Goal: Task Accomplishment & Management: Manage account settings

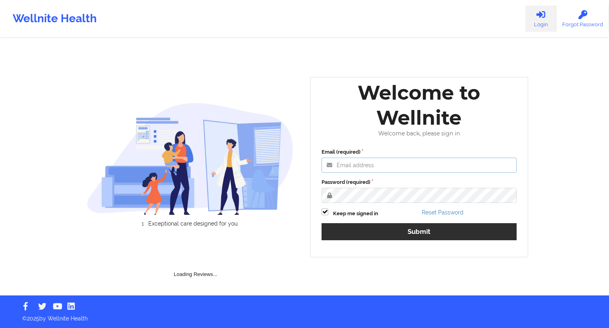
type input "[EMAIL_ADDRESS][DOMAIN_NAME]"
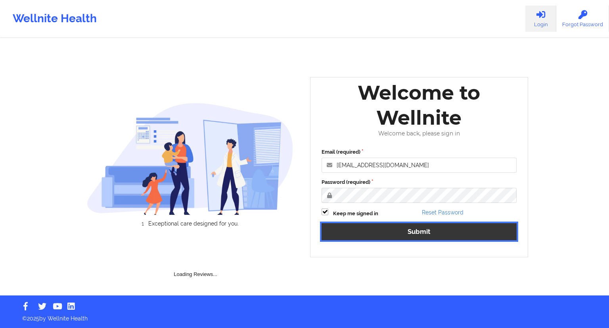
click at [414, 232] on button "Submit" at bounding box center [419, 231] width 195 height 17
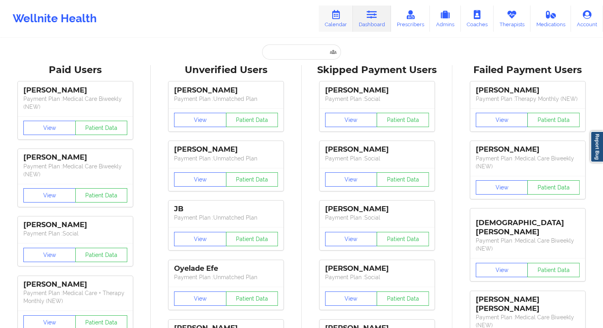
click at [338, 21] on link "Calendar" at bounding box center [336, 19] width 34 height 26
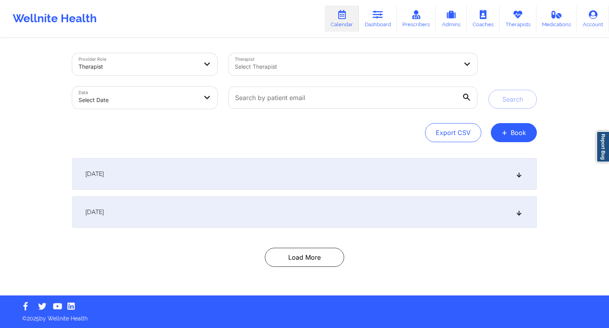
click at [541, 138] on div "Provider Role Therapist Therapist Select Therapist Date Select Date Search Expo…" at bounding box center [305, 167] width 476 height 256
click at [527, 134] on button "+ Book" at bounding box center [514, 132] width 46 height 19
click at [497, 157] on button "Therapy Session" at bounding box center [500, 157] width 61 height 13
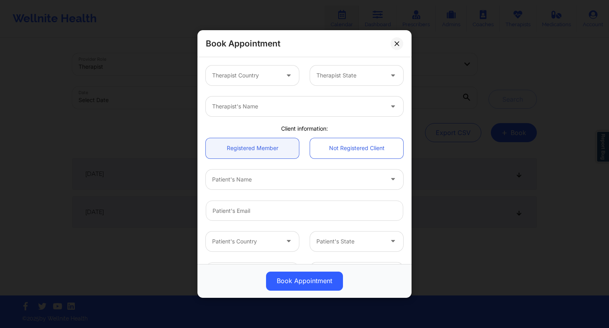
click at [241, 72] on div at bounding box center [245, 76] width 67 height 10
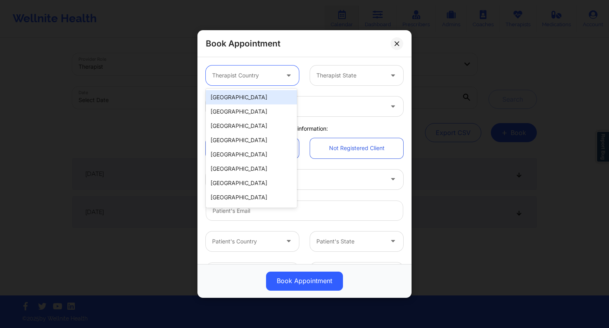
click at [250, 89] on div "[GEOGRAPHIC_DATA] [GEOGRAPHIC_DATA] [GEOGRAPHIC_DATA] [GEOGRAPHIC_DATA] [GEOGRA…" at bounding box center [251, 147] width 91 height 119
click at [259, 99] on div "[GEOGRAPHIC_DATA]" at bounding box center [251, 97] width 91 height 14
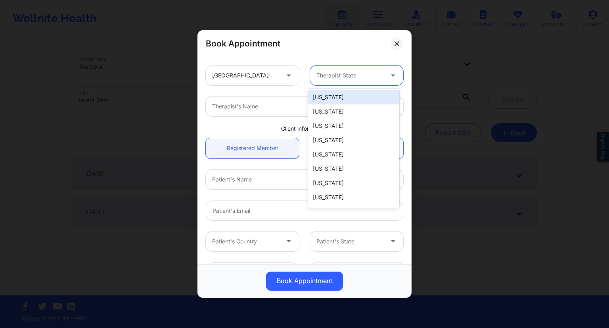
click at [337, 73] on div at bounding box center [349, 76] width 67 height 10
click at [350, 73] on div at bounding box center [349, 76] width 67 height 10
click at [324, 184] on div "[US_STATE]" at bounding box center [353, 183] width 91 height 14
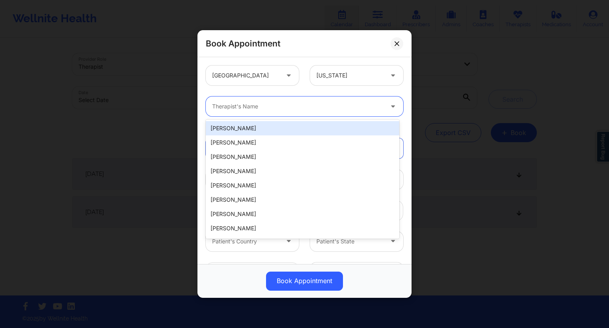
click at [256, 107] on div at bounding box center [297, 107] width 171 height 10
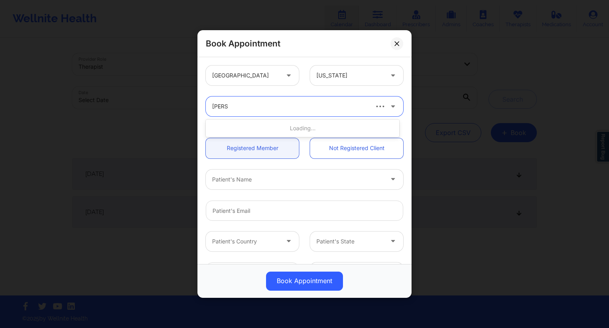
type input "[PERSON_NAME]"
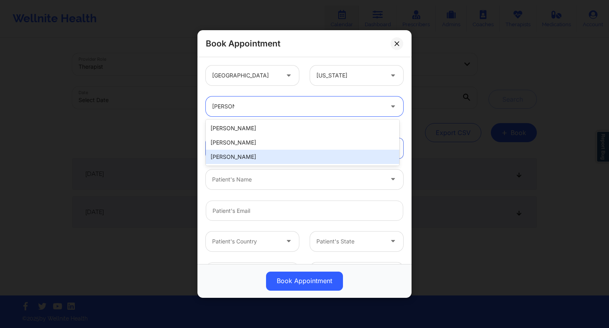
click at [254, 161] on div "[PERSON_NAME]" at bounding box center [302, 156] width 193 height 14
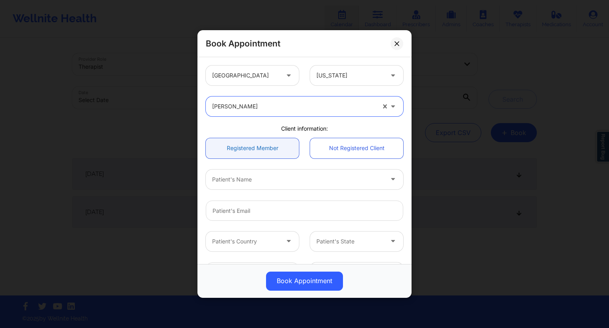
click at [254, 151] on link "Registered Member" at bounding box center [252, 148] width 93 height 20
click at [252, 184] on div "Patient's Name" at bounding box center [295, 179] width 178 height 20
type input "[PERSON_NAME]"
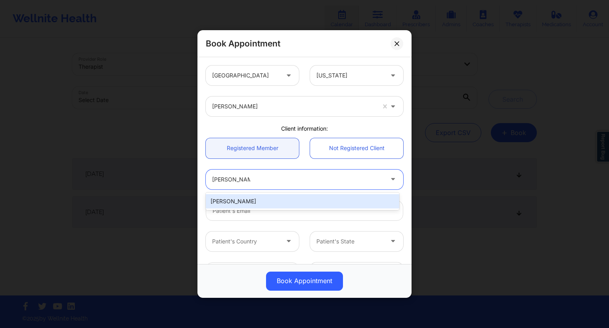
click at [249, 202] on div "[PERSON_NAME]" at bounding box center [302, 201] width 193 height 14
type input "[EMAIL_ADDRESS][DOMAIN_NAME]"
type input "[PHONE_NUMBER]"
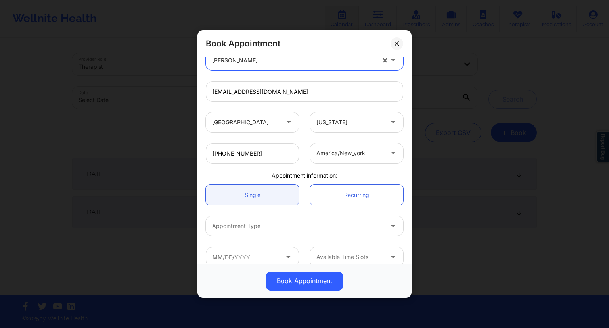
scroll to position [130, 0]
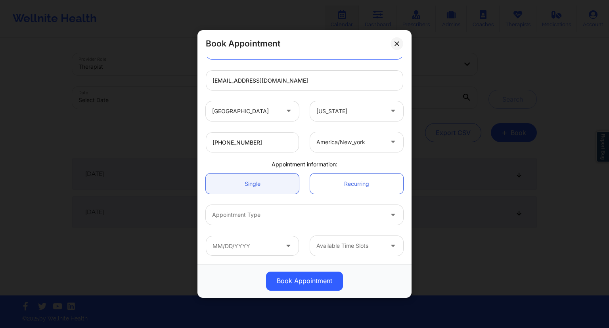
click at [266, 218] on div at bounding box center [297, 215] width 171 height 10
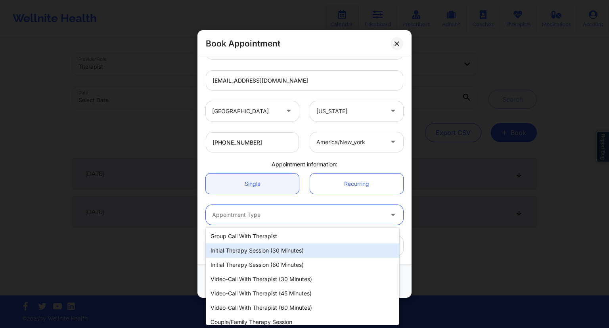
click at [249, 253] on div "Initial Therapy Session (30 minutes)" at bounding box center [302, 250] width 193 height 14
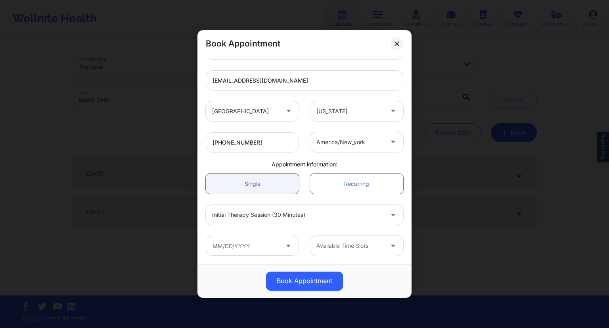
click at [284, 248] on span at bounding box center [289, 246] width 10 height 10
click at [284, 246] on icon at bounding box center [288, 244] width 8 height 7
click at [251, 246] on input "text" at bounding box center [252, 246] width 93 height 20
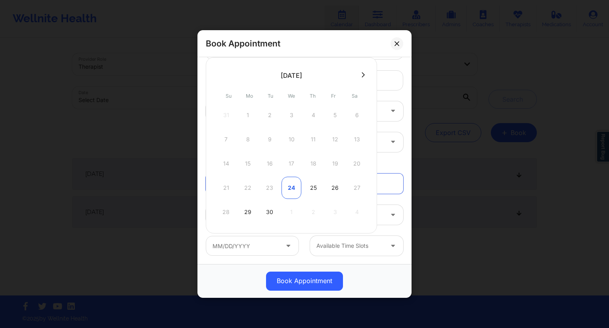
click at [291, 186] on div "24" at bounding box center [292, 187] width 20 height 22
type input "[DATE]"
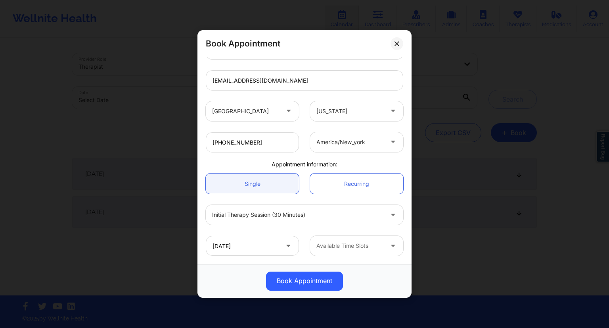
click at [364, 245] on div at bounding box center [349, 246] width 67 height 10
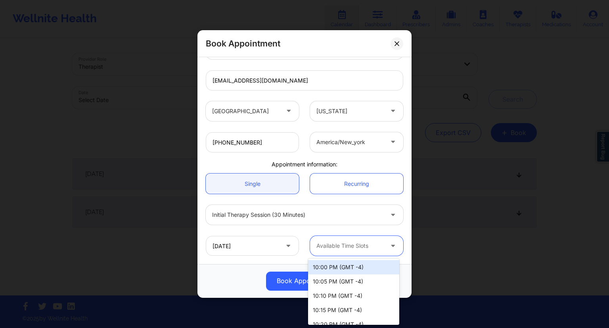
click at [389, 247] on icon at bounding box center [393, 244] width 8 height 7
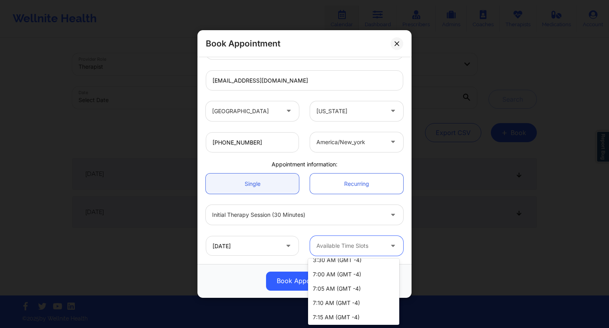
scroll to position [542, 0]
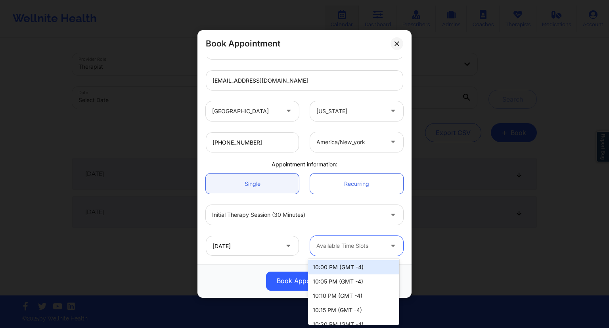
click at [389, 245] on icon at bounding box center [393, 244] width 8 height 7
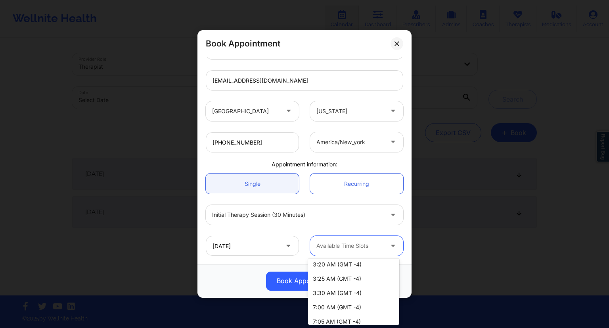
scroll to position [515, 0]
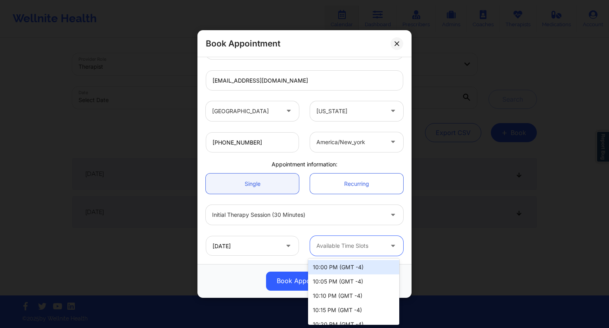
click at [389, 242] on icon at bounding box center [393, 244] width 8 height 7
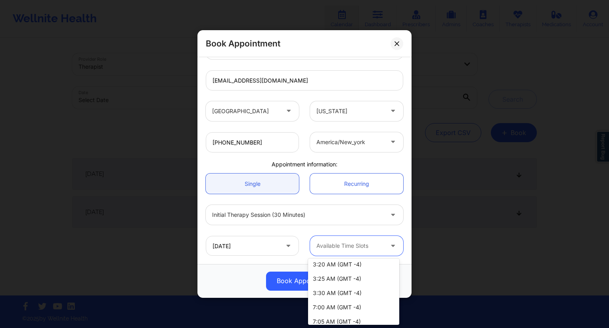
scroll to position [579, 0]
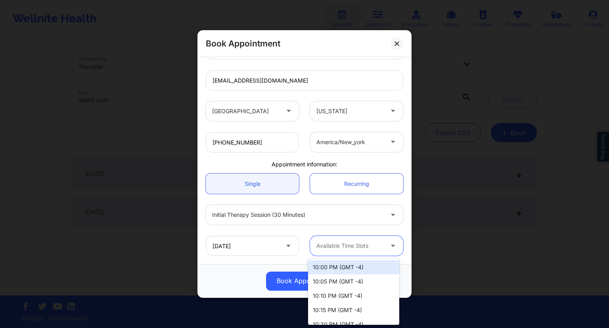
click at [376, 250] on div "Available Time Slots" at bounding box center [347, 246] width 74 height 20
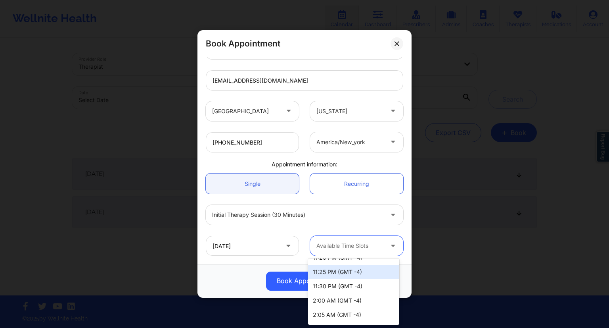
scroll to position [278, 0]
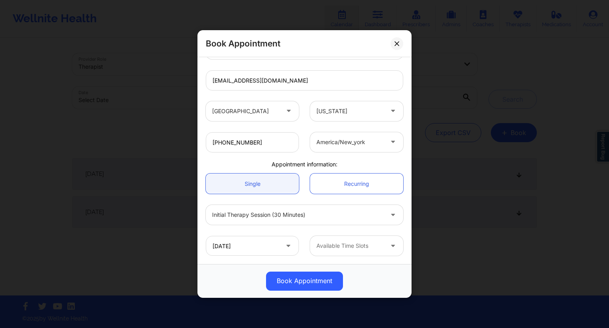
click at [286, 246] on icon at bounding box center [288, 244] width 8 height 7
click at [264, 247] on input "[DATE]" at bounding box center [252, 246] width 93 height 20
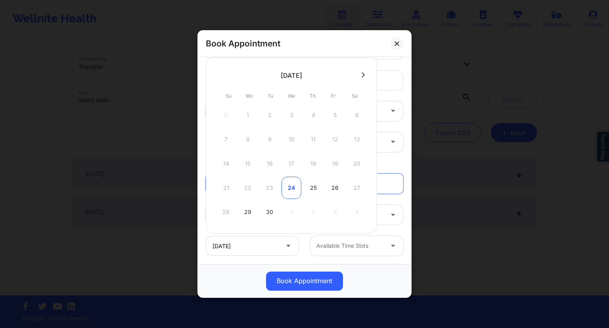
click at [290, 187] on div "24" at bounding box center [292, 187] width 20 height 22
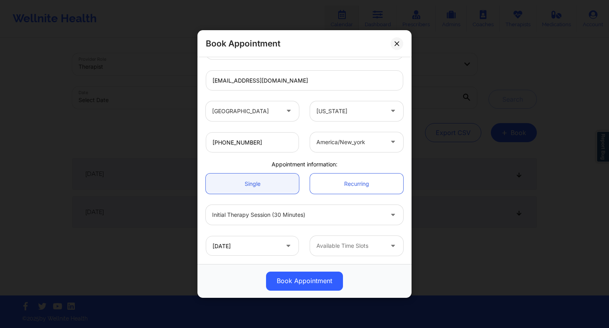
click at [364, 243] on div at bounding box center [349, 246] width 67 height 10
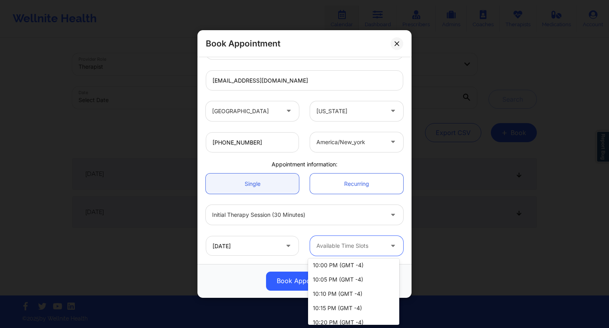
scroll to position [0, 0]
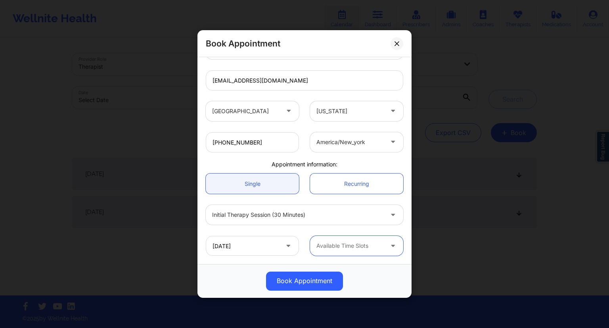
click at [384, 249] on div at bounding box center [393, 246] width 19 height 20
click at [389, 245] on icon at bounding box center [393, 244] width 8 height 7
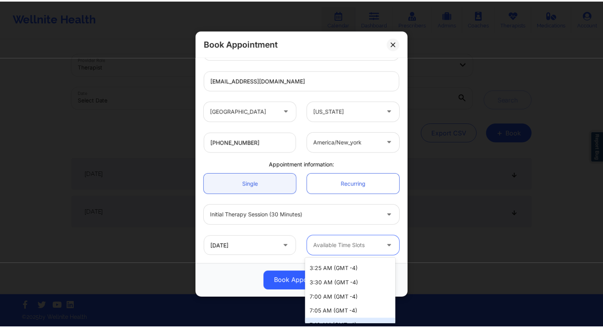
scroll to position [500, 0]
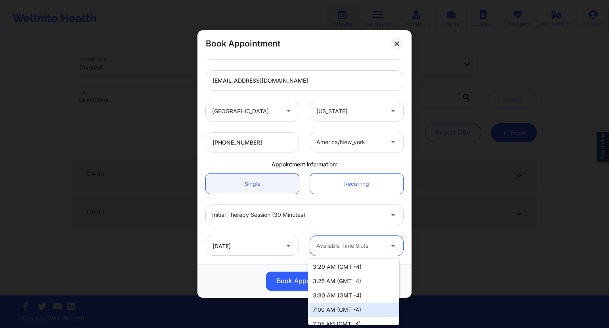
click at [332, 308] on div "7:00 AM (GMT -4)" at bounding box center [353, 309] width 91 height 14
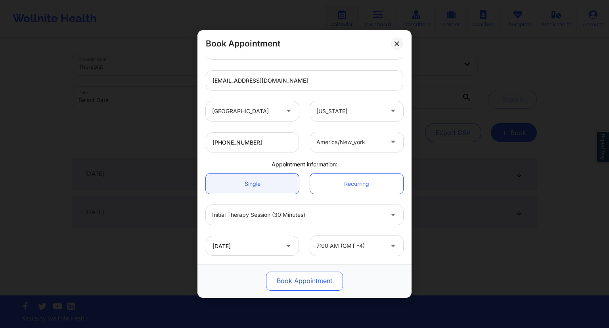
click at [310, 277] on button "Book Appointment" at bounding box center [304, 280] width 77 height 19
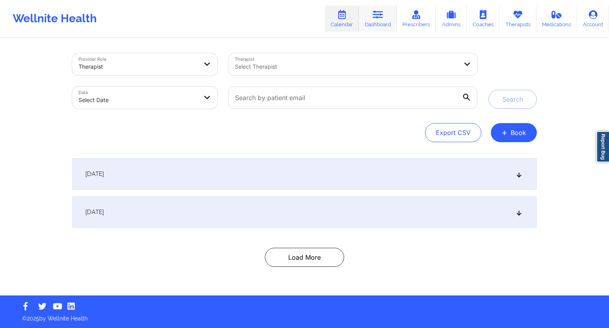
click at [377, 22] on link "Dashboard" at bounding box center [378, 19] width 38 height 26
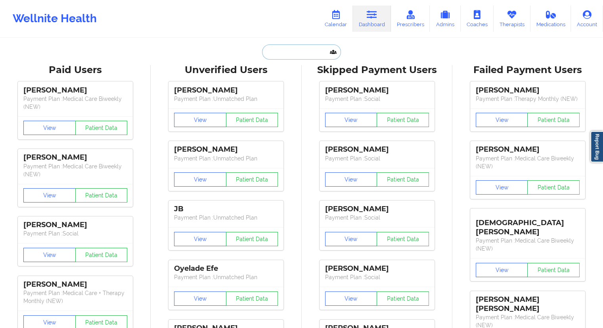
click at [278, 46] on input "text" at bounding box center [301, 51] width 79 height 15
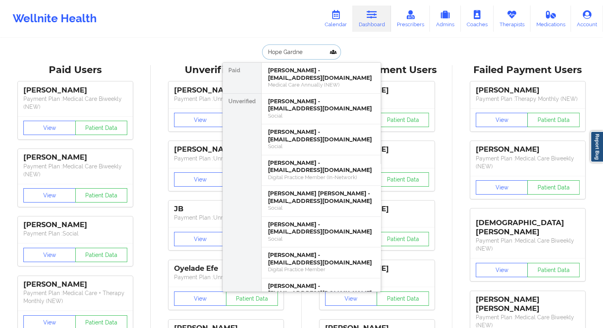
type input "[PERSON_NAME]"
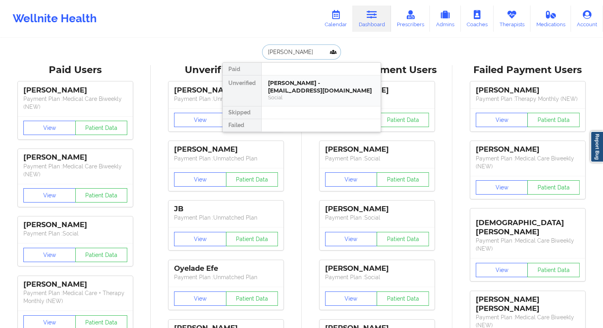
click at [278, 96] on div "Social" at bounding box center [321, 97] width 106 height 7
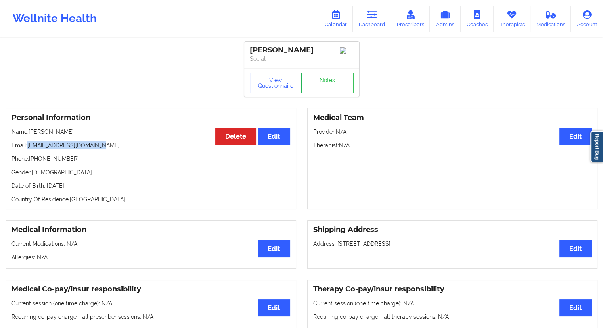
drag, startPoint x: 122, startPoint y: 142, endPoint x: 27, endPoint y: 140, distance: 94.8
click at [27, 140] on div "Personal Information Edit Delete Name: [PERSON_NAME] Email: [EMAIL_ADDRESS][DOM…" at bounding box center [151, 158] width 291 height 101
copy p "[EMAIL_ADDRESS][DOMAIN_NAME]"
click at [375, 20] on link "Dashboard" at bounding box center [372, 19] width 38 height 26
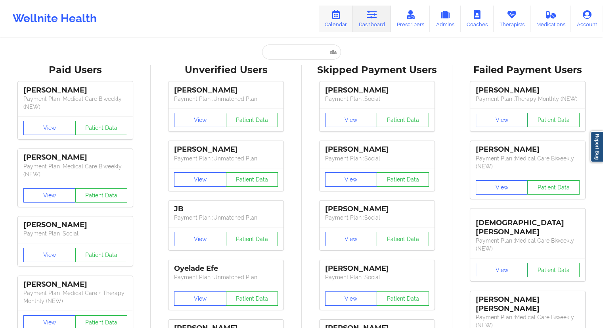
click at [345, 19] on link "Calendar" at bounding box center [336, 19] width 34 height 26
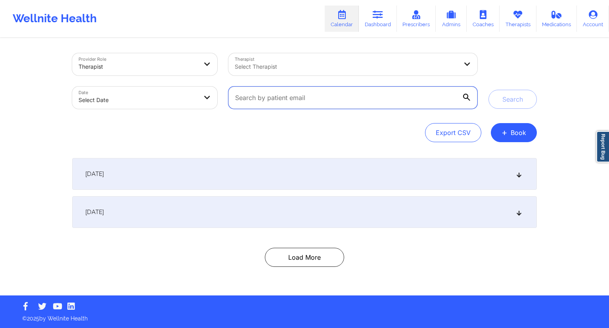
click at [285, 103] on input "text" at bounding box center [352, 97] width 249 height 22
paste input "[EMAIL_ADDRESS][DOMAIN_NAME]"
type input "[EMAIL_ADDRESS][DOMAIN_NAME]"
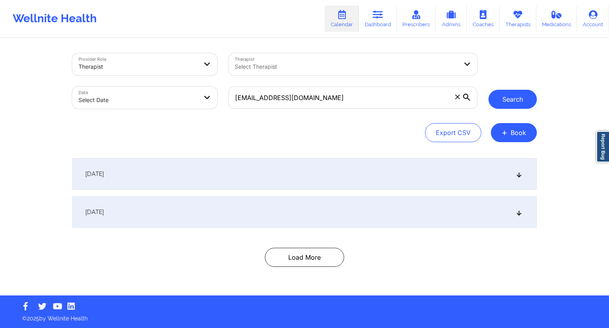
click at [491, 104] on button "Search" at bounding box center [512, 99] width 48 height 19
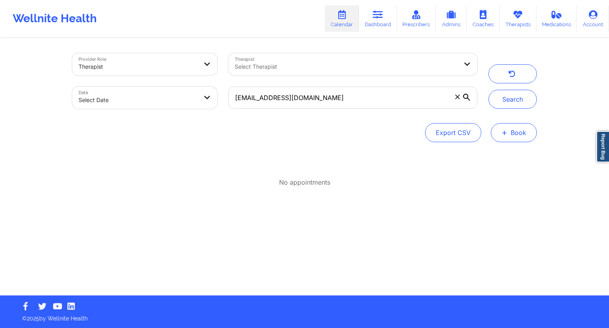
click at [519, 135] on button "+ Book" at bounding box center [514, 132] width 46 height 19
click at [498, 159] on button "Therapy Session" at bounding box center [500, 157] width 61 height 13
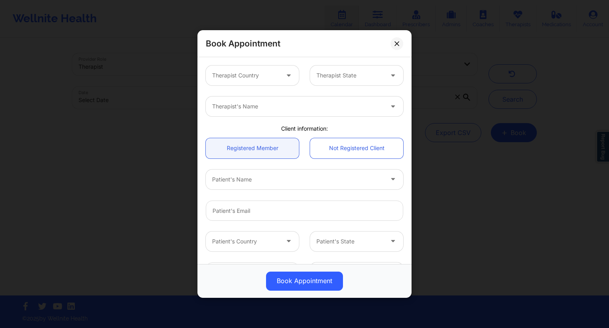
click at [254, 74] on div at bounding box center [245, 76] width 67 height 10
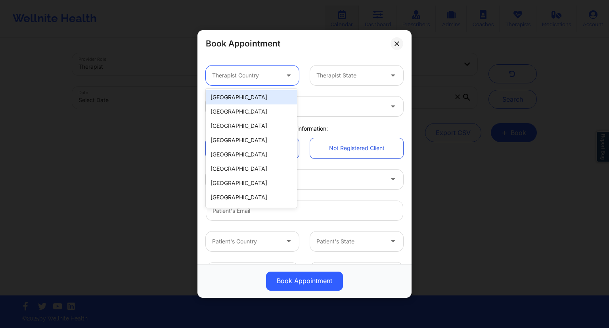
click at [224, 98] on div "[GEOGRAPHIC_DATA]" at bounding box center [251, 97] width 91 height 14
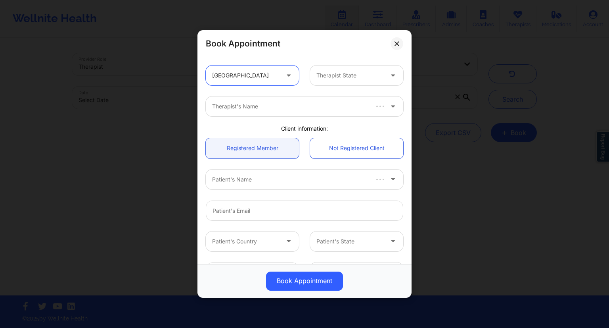
click at [349, 71] on div at bounding box center [349, 76] width 67 height 10
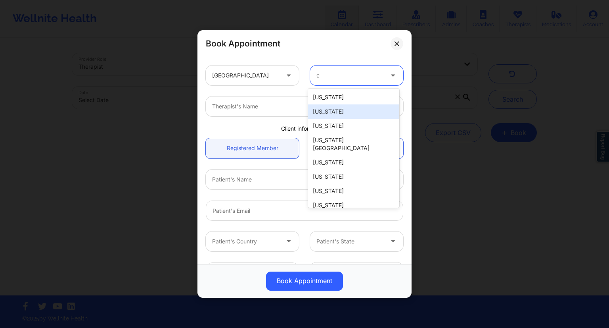
type input "c"
click at [293, 89] on div "[GEOGRAPHIC_DATA] 11 results available for search term c. Use Up and Down to ch…" at bounding box center [304, 75] width 209 height 31
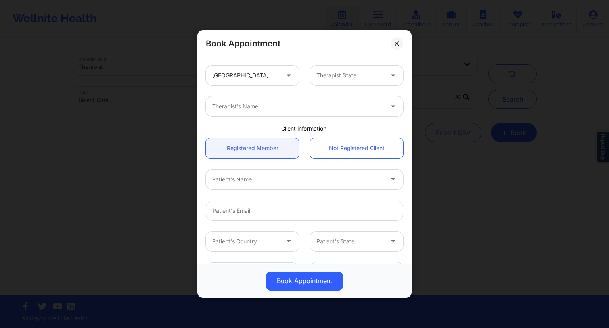
drag, startPoint x: 337, startPoint y: 79, endPoint x: 340, endPoint y: 80, distance: 4.1
click at [337, 79] on div at bounding box center [349, 76] width 67 height 10
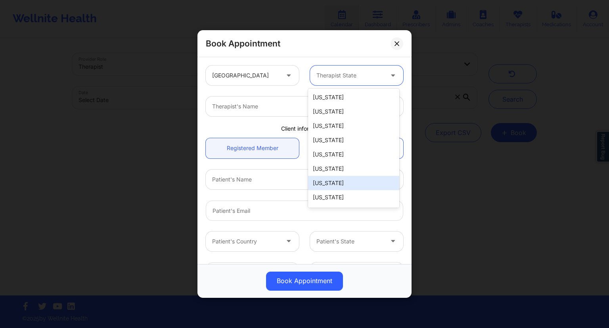
click at [336, 181] on div "[US_STATE]" at bounding box center [353, 183] width 91 height 14
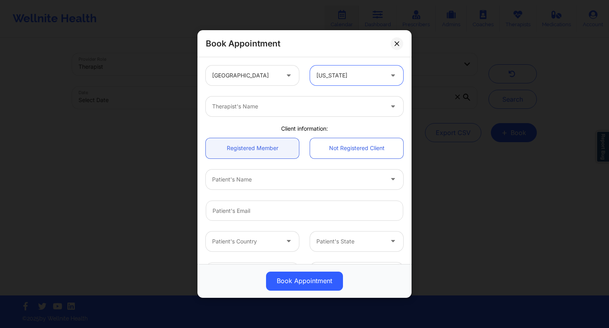
click at [228, 112] on div "Therapist's Name" at bounding box center [295, 106] width 178 height 20
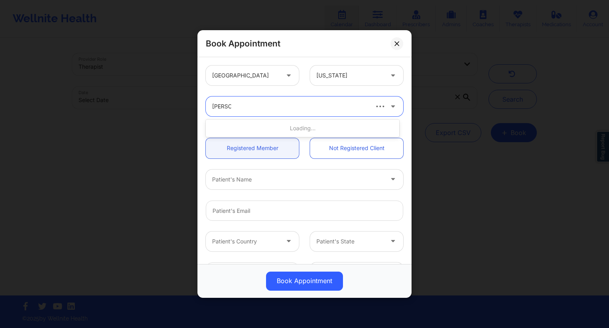
type input "[PERSON_NAME]"
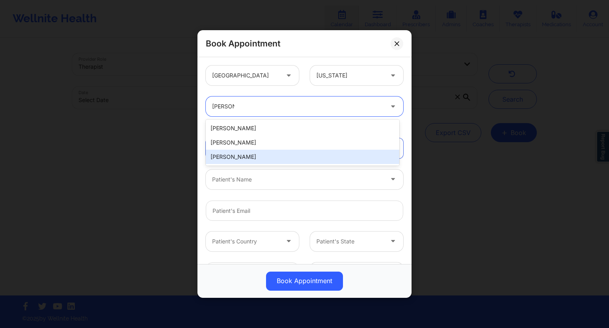
click at [240, 152] on div "[PERSON_NAME]" at bounding box center [302, 156] width 193 height 14
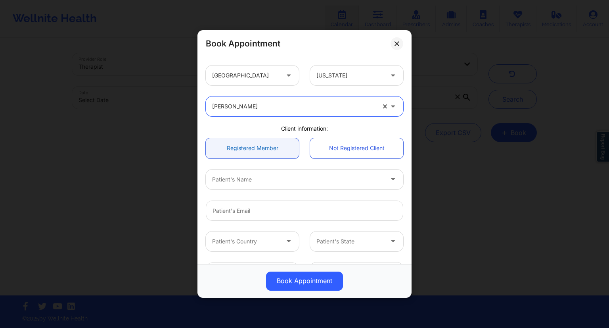
click at [266, 153] on link "Registered Member" at bounding box center [252, 148] width 93 height 20
click at [238, 213] on input "email" at bounding box center [304, 210] width 197 height 20
paste input "[EMAIL_ADDRESS][DOMAIN_NAME]"
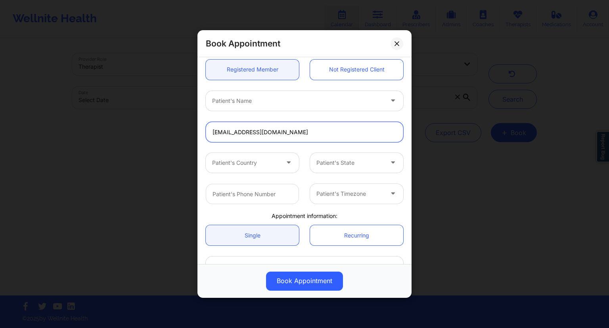
scroll to position [79, 0]
type input "[EMAIL_ADDRESS][DOMAIN_NAME]"
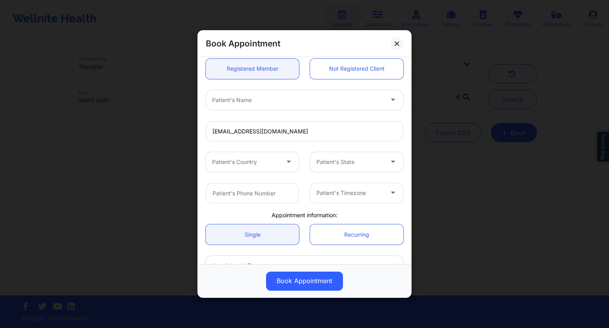
click at [283, 100] on div at bounding box center [297, 100] width 171 height 10
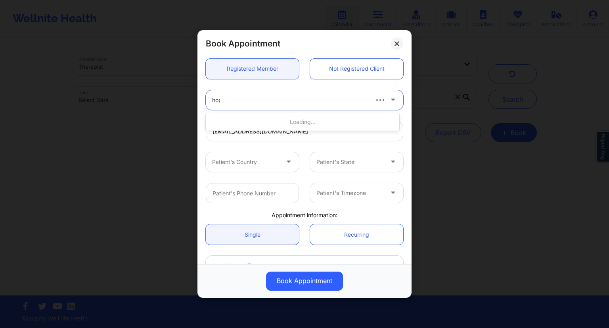
type input "hope"
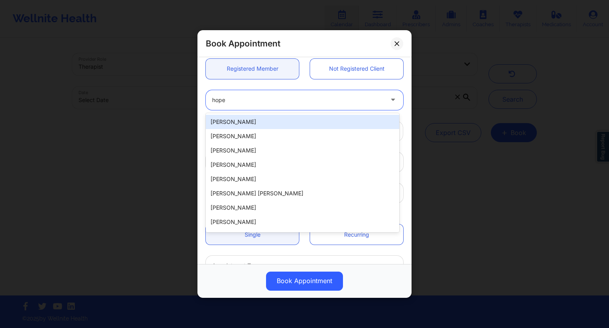
click at [241, 119] on div "[PERSON_NAME]" at bounding box center [302, 122] width 193 height 14
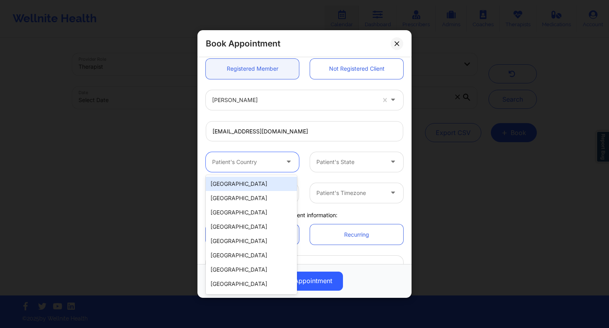
click at [289, 165] on div at bounding box center [290, 162] width 10 height 10
click at [241, 184] on div "[GEOGRAPHIC_DATA]" at bounding box center [251, 183] width 91 height 14
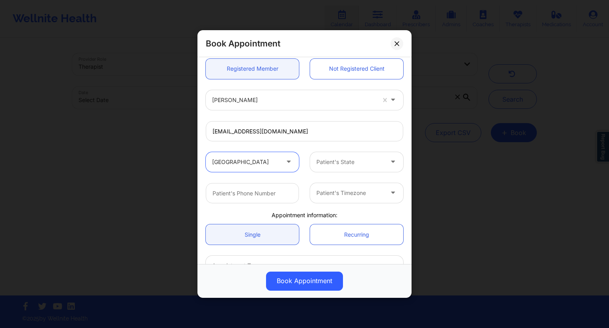
click at [340, 162] on div at bounding box center [349, 162] width 67 height 10
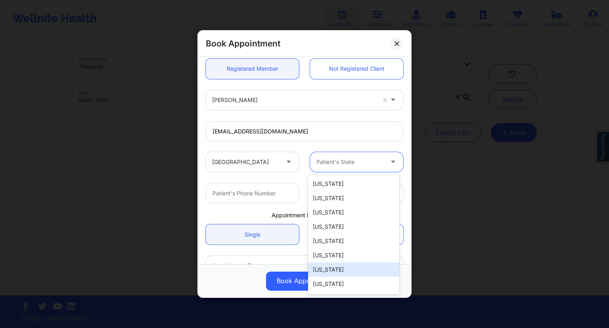
click at [329, 265] on div "[US_STATE]" at bounding box center [353, 269] width 91 height 14
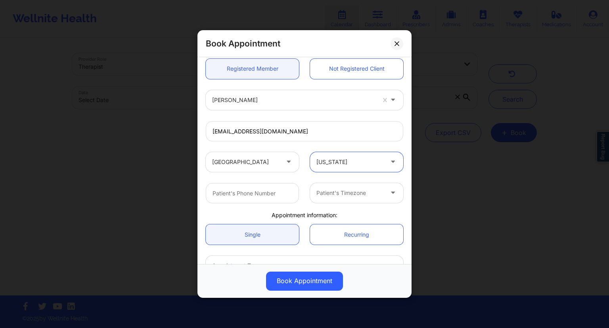
click at [272, 180] on div "Patient's Timezone" at bounding box center [304, 192] width 209 height 31
click at [263, 197] on input "text" at bounding box center [252, 193] width 93 height 20
click at [239, 175] on div "[GEOGRAPHIC_DATA] [US_STATE]" at bounding box center [304, 161] width 209 height 31
drag, startPoint x: 341, startPoint y: 130, endPoint x: 204, endPoint y: 145, distance: 138.0
click at [204, 145] on div "[EMAIL_ADDRESS][DOMAIN_NAME]" at bounding box center [304, 130] width 209 height 31
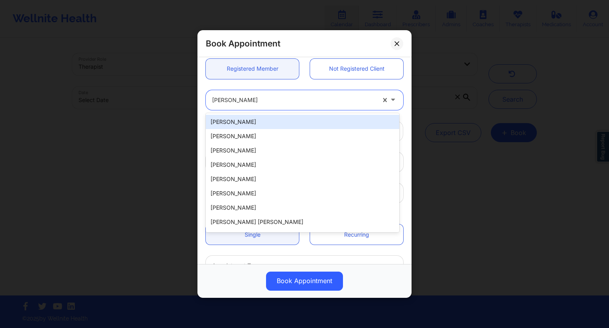
click at [255, 99] on div at bounding box center [293, 100] width 163 height 10
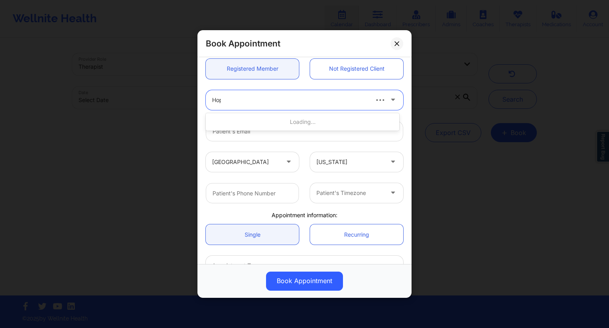
type input "Hope"
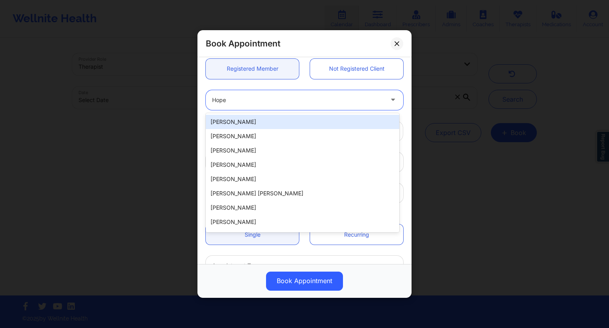
click at [240, 118] on div "[PERSON_NAME]" at bounding box center [302, 122] width 193 height 14
type input "[EMAIL_ADDRESS][DOMAIN_NAME]"
type input "[PHONE_NUMBER]"
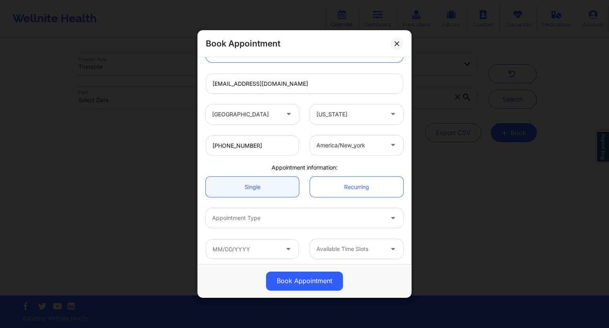
scroll to position [130, 0]
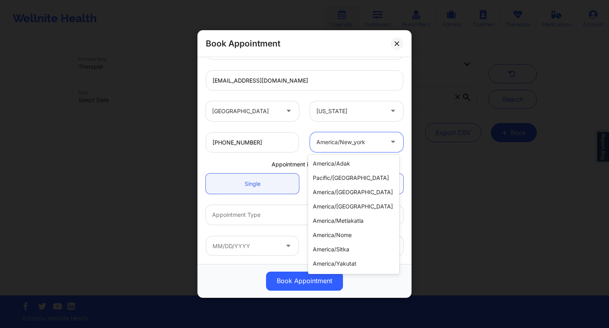
click at [380, 137] on div "america/new_york" at bounding box center [347, 142] width 74 height 20
click at [390, 125] on div "[GEOGRAPHIC_DATA] [US_STATE]" at bounding box center [304, 111] width 209 height 31
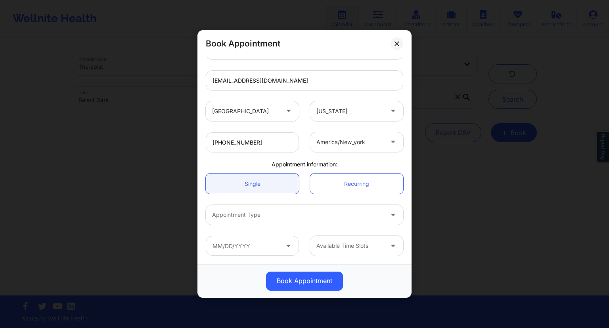
click at [297, 214] on div at bounding box center [297, 215] width 171 height 10
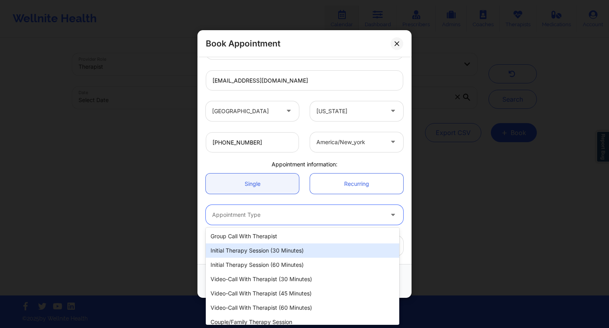
click at [268, 252] on div "Initial Therapy Session (30 minutes)" at bounding box center [302, 250] width 193 height 14
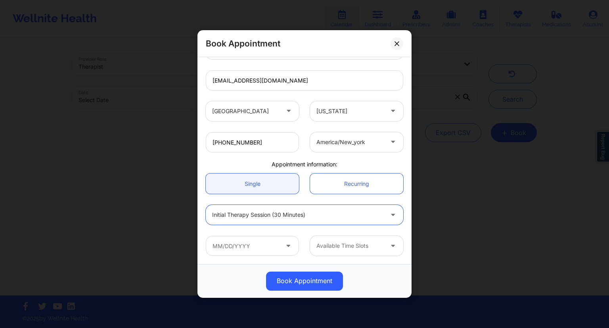
click at [262, 232] on div "Available Time Slots" at bounding box center [304, 245] width 209 height 31
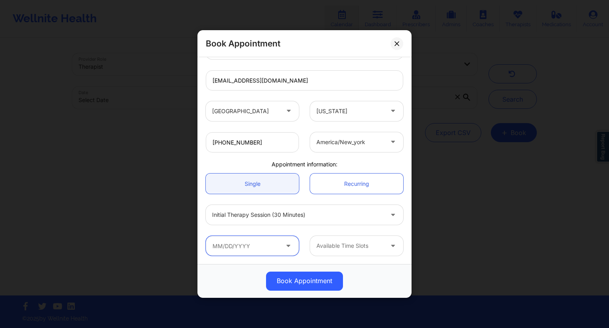
click at [264, 245] on input "text" at bounding box center [252, 246] width 93 height 20
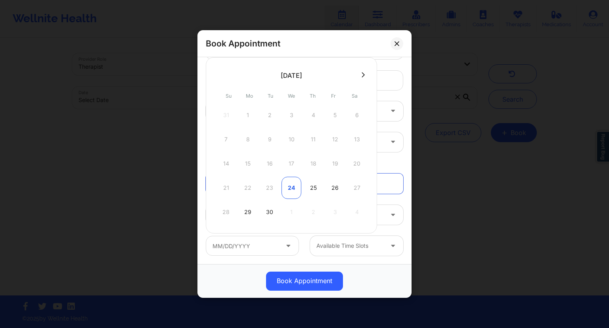
click at [293, 188] on div "24" at bounding box center [292, 187] width 20 height 22
type input "[DATE]"
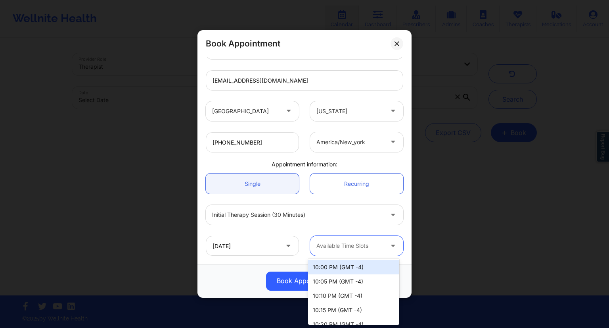
click at [389, 242] on icon at bounding box center [393, 244] width 8 height 7
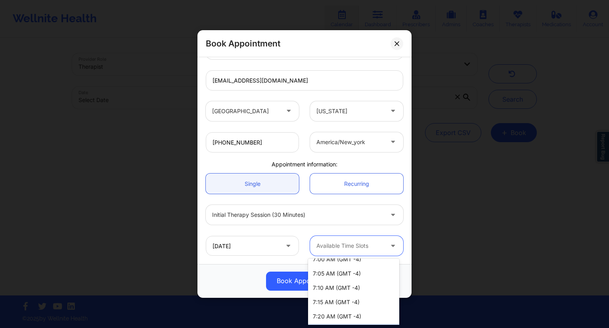
scroll to position [540, 0]
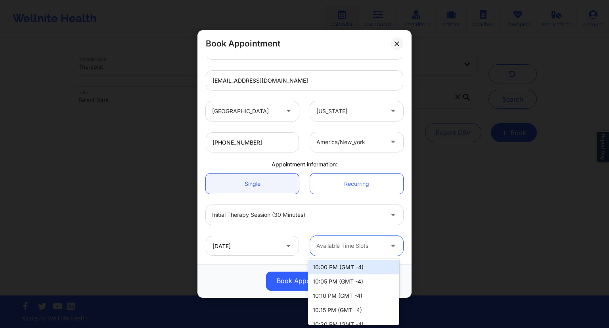
click at [366, 246] on div at bounding box center [349, 246] width 67 height 10
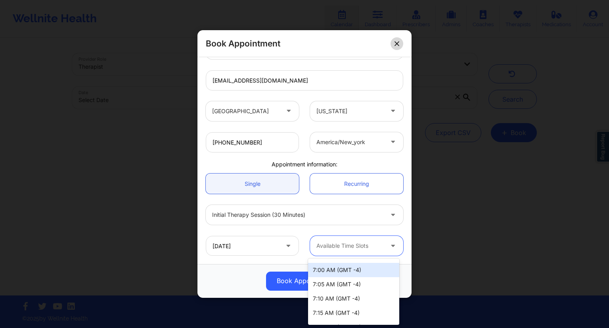
click at [403, 43] on button at bounding box center [397, 43] width 13 height 13
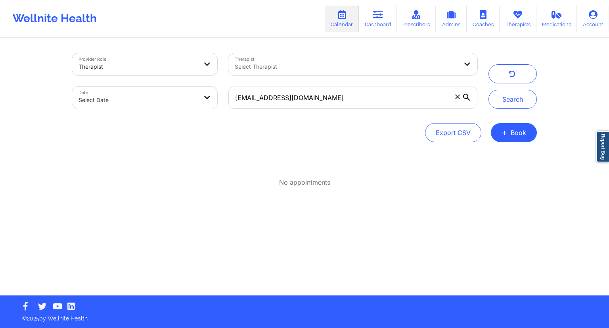
click at [352, 23] on link "Calendar" at bounding box center [342, 19] width 34 height 26
click at [375, 22] on link "Dashboard" at bounding box center [378, 19] width 38 height 26
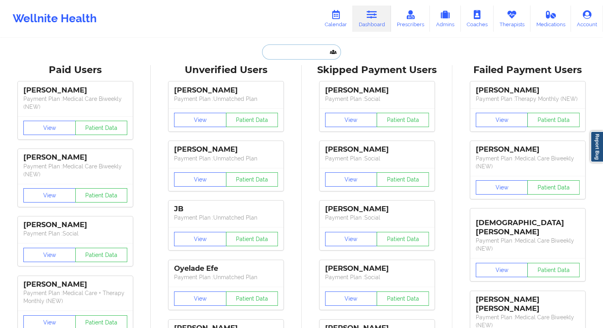
click at [279, 48] on input "text" at bounding box center [301, 51] width 79 height 15
paste input "[PERSON_NAME][EMAIL_ADDRESS][PERSON_NAME][DOMAIN_NAME]"
type input "[PERSON_NAME][EMAIL_ADDRESS][PERSON_NAME][DOMAIN_NAME]"
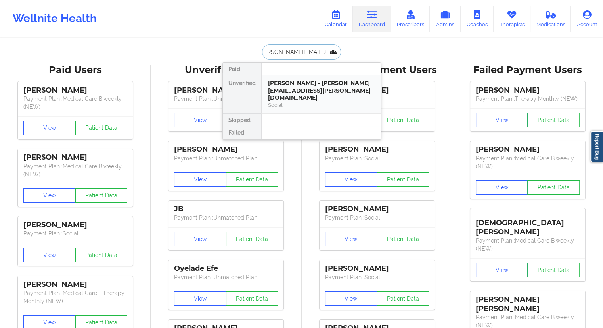
click at [290, 102] on div "Social" at bounding box center [321, 105] width 106 height 7
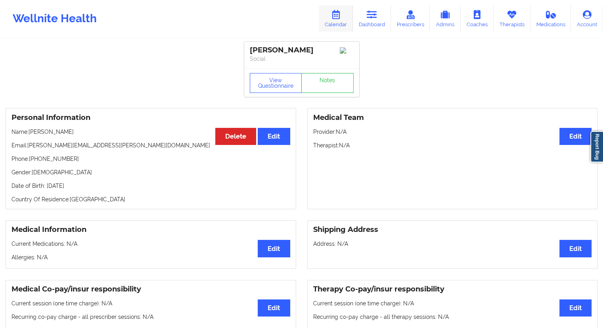
click at [338, 14] on icon at bounding box center [336, 14] width 10 height 9
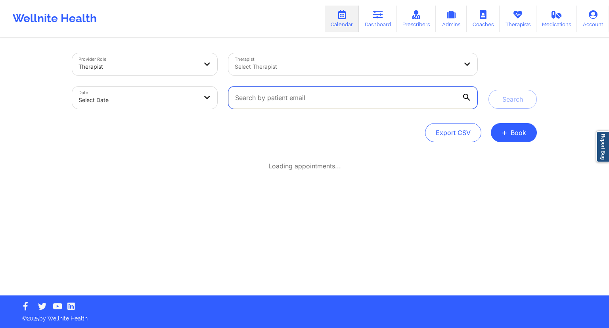
drag, startPoint x: 254, startPoint y: 89, endPoint x: 260, endPoint y: 93, distance: 7.6
click at [255, 90] on input "text" at bounding box center [352, 97] width 249 height 22
paste input "[PERSON_NAME][EMAIL_ADDRESS][PERSON_NAME][DOMAIN_NAME]"
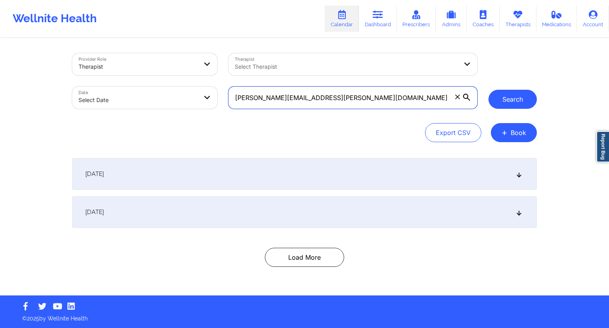
type input "[PERSON_NAME][EMAIL_ADDRESS][PERSON_NAME][DOMAIN_NAME]"
click at [503, 98] on button "Search" at bounding box center [512, 99] width 48 height 19
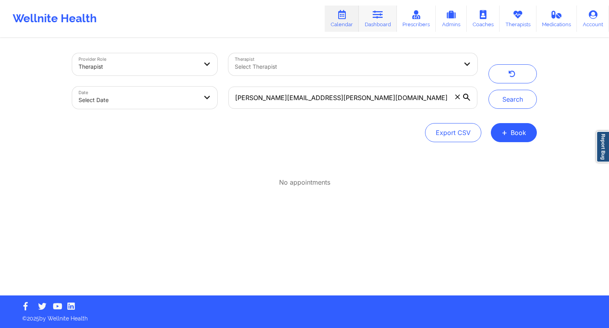
click at [371, 28] on link "Dashboard" at bounding box center [378, 19] width 38 height 26
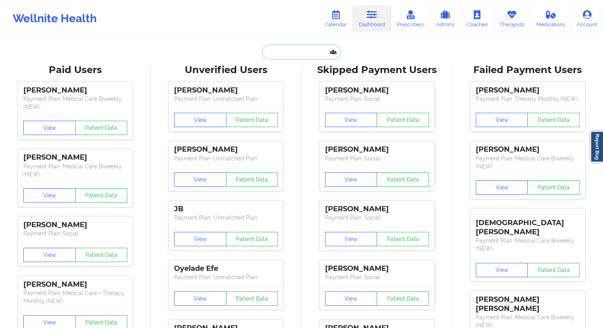
click at [300, 50] on input "text" at bounding box center [301, 51] width 79 height 15
paste input "[PERSON_NAME][EMAIL_ADDRESS][PERSON_NAME][DOMAIN_NAME]"
type input "[PERSON_NAME][EMAIL_ADDRESS][PERSON_NAME][DOMAIN_NAME]"
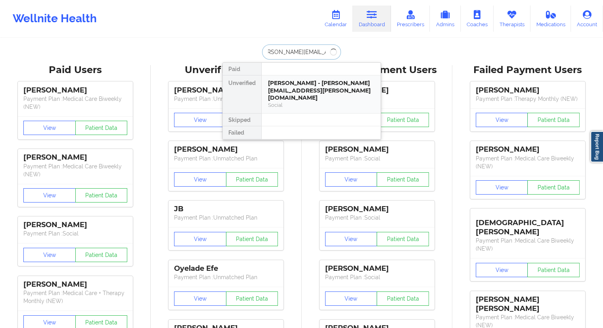
click at [293, 87] on div "[PERSON_NAME] - [PERSON_NAME][EMAIL_ADDRESS][PERSON_NAME][DOMAIN_NAME]" at bounding box center [321, 90] width 106 height 22
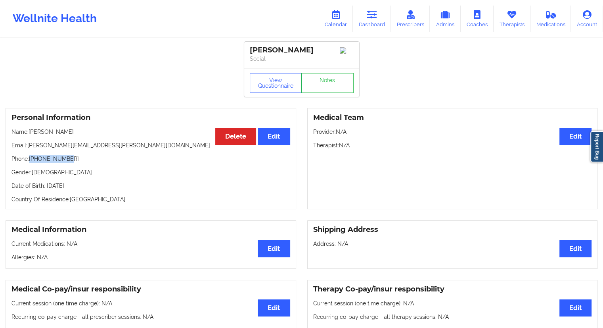
drag, startPoint x: 65, startPoint y: 161, endPoint x: 31, endPoint y: 158, distance: 34.7
click at [31, 158] on p "Phone: [PHONE_NUMBER]" at bounding box center [150, 159] width 279 height 8
click at [56, 189] on p "Date of Birth: [DEMOGRAPHIC_DATA]" at bounding box center [150, 186] width 279 height 8
drag, startPoint x: 71, startPoint y: 163, endPoint x: 32, endPoint y: 159, distance: 39.8
click at [31, 159] on div "Personal Information Edit Delete Name: [PERSON_NAME] Email: [PERSON_NAME][EMAIL…" at bounding box center [151, 158] width 291 height 101
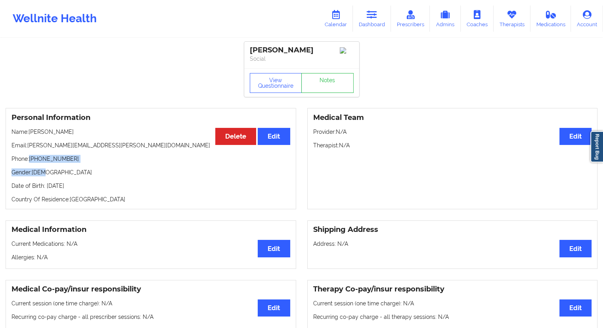
click at [45, 170] on p "Gender: [DEMOGRAPHIC_DATA]" at bounding box center [150, 172] width 279 height 8
drag, startPoint x: 73, startPoint y: 158, endPoint x: 31, endPoint y: 159, distance: 42.0
click at [31, 159] on p "Phone: [PHONE_NUMBER]" at bounding box center [150, 159] width 279 height 8
copy p "[PHONE_NUMBER]"
drag, startPoint x: 92, startPoint y: 132, endPoint x: 27, endPoint y: 127, distance: 64.8
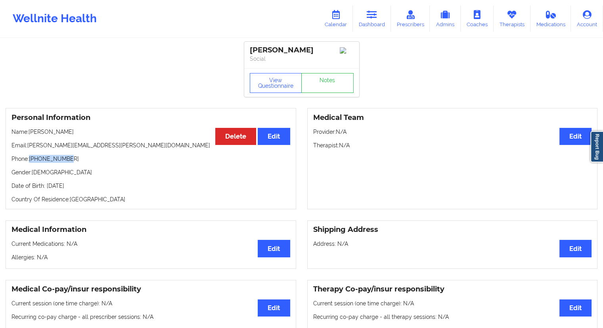
click at [27, 128] on p "Name: [PERSON_NAME]" at bounding box center [150, 132] width 279 height 8
copy p "[PERSON_NAME]"
drag, startPoint x: 73, startPoint y: 157, endPoint x: 31, endPoint y: 159, distance: 42.1
click at [31, 159] on p "Phone: [PHONE_NUMBER]" at bounding box center [150, 159] width 279 height 8
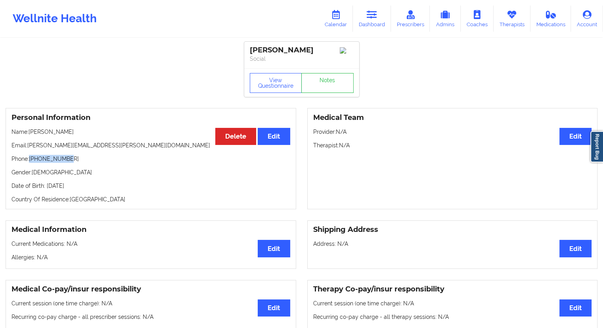
copy p "[PHONE_NUMBER]"
click at [368, 23] on link "Dashboard" at bounding box center [372, 19] width 38 height 26
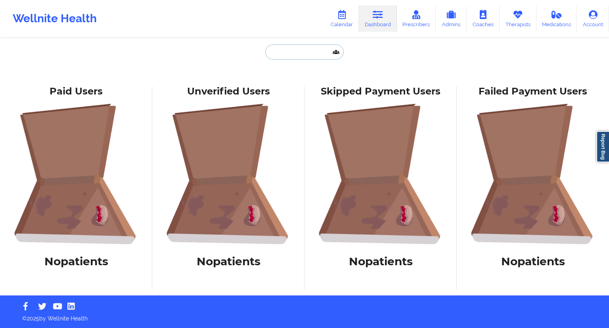
click at [270, 56] on input "text" at bounding box center [304, 51] width 79 height 15
paste input "[EMAIL_ADDRESS][DOMAIN_NAME]"
type input "[EMAIL_ADDRESS][DOMAIN_NAME]"
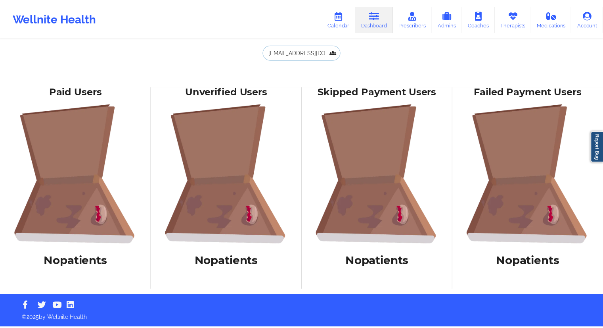
scroll to position [0, 4]
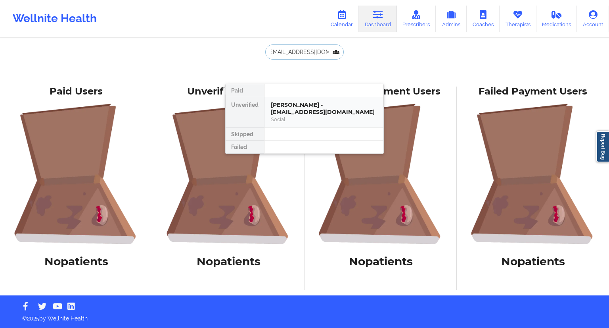
click at [305, 111] on div "[PERSON_NAME] - [EMAIL_ADDRESS][DOMAIN_NAME]" at bounding box center [324, 108] width 106 height 15
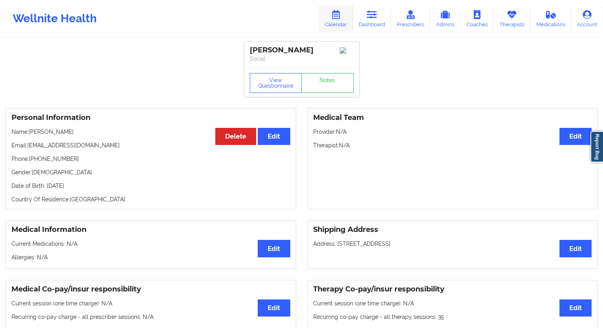
click at [338, 19] on link "Calendar" at bounding box center [336, 19] width 34 height 26
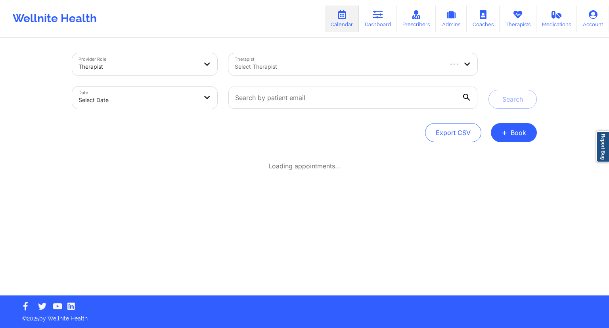
click at [274, 84] on div at bounding box center [353, 97] width 260 height 33
click at [273, 97] on input "text" at bounding box center [352, 97] width 249 height 22
paste input "[EMAIL_ADDRESS][DOMAIN_NAME]"
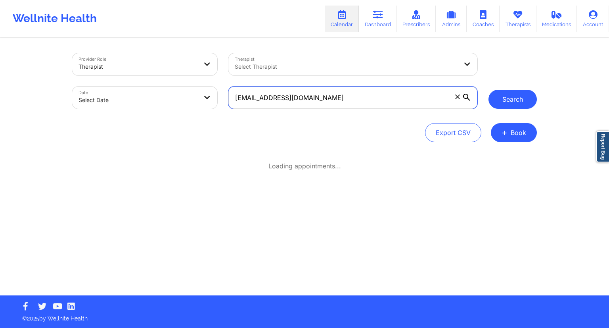
type input "[EMAIL_ADDRESS][DOMAIN_NAME]"
click at [509, 100] on button "Search" at bounding box center [512, 99] width 48 height 19
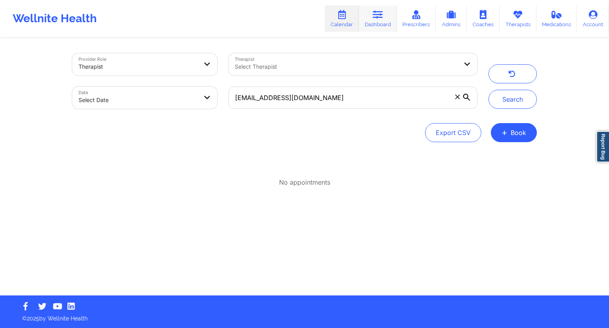
click at [381, 18] on icon at bounding box center [378, 14] width 10 height 9
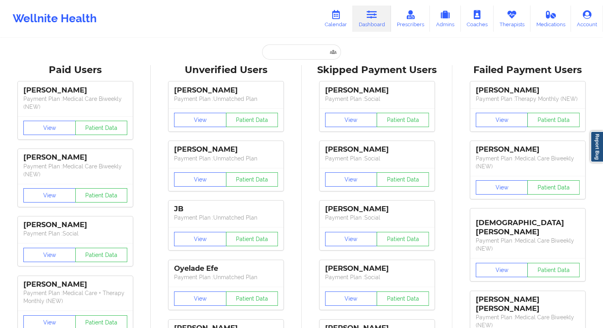
click at [292, 52] on input "text" at bounding box center [301, 51] width 79 height 15
paste input "[EMAIL_ADDRESS][DOMAIN_NAME]"
type input "[EMAIL_ADDRESS][DOMAIN_NAME]"
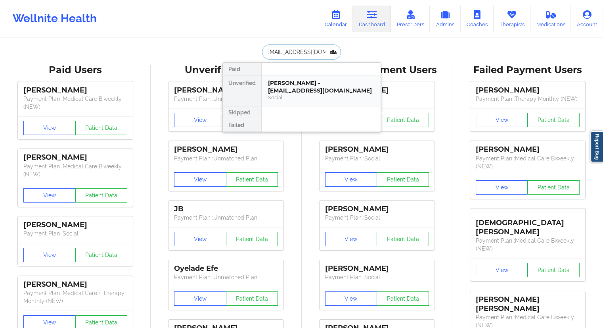
click at [287, 89] on div "[PERSON_NAME] - [EMAIL_ADDRESS][DOMAIN_NAME]" at bounding box center [321, 86] width 106 height 15
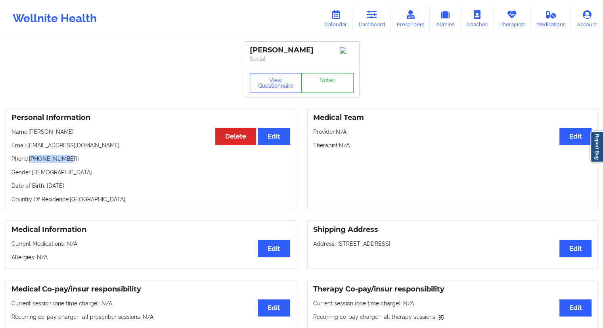
drag, startPoint x: 61, startPoint y: 159, endPoint x: 30, endPoint y: 158, distance: 31.3
click at [30, 158] on p "Phone: [PHONE_NUMBER]" at bounding box center [150, 159] width 279 height 8
drag, startPoint x: 80, startPoint y: 138, endPoint x: 31, endPoint y: 133, distance: 49.0
click at [31, 133] on div "Personal Information Edit Delete Name: [PERSON_NAME] Email: [EMAIL_ADDRESS][DOM…" at bounding box center [151, 158] width 291 height 101
click at [74, 161] on p "Phone: [PHONE_NUMBER]" at bounding box center [150, 159] width 279 height 8
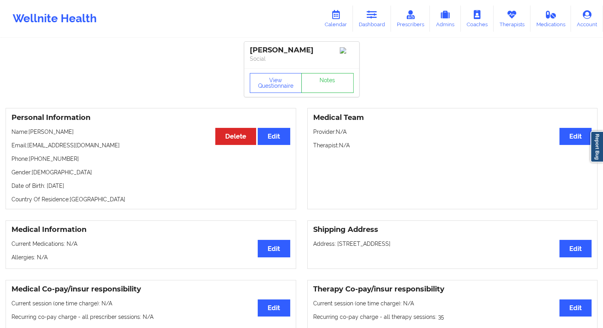
drag, startPoint x: 80, startPoint y: 128, endPoint x: 30, endPoint y: 131, distance: 50.9
click at [30, 131] on div "Personal Information Edit Delete Name: [PERSON_NAME] Email: [EMAIL_ADDRESS][DOM…" at bounding box center [151, 158] width 291 height 101
copy p "[PERSON_NAME]"
drag, startPoint x: 76, startPoint y: 157, endPoint x: 29, endPoint y: 157, distance: 46.8
click at [29, 157] on p "Phone: [PHONE_NUMBER]" at bounding box center [150, 159] width 279 height 8
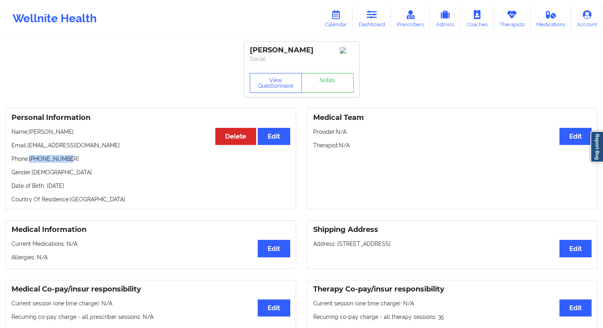
copy p "[PHONE_NUMBER]"
drag, startPoint x: 75, startPoint y: 132, endPoint x: 30, endPoint y: 135, distance: 44.5
click at [30, 135] on p "Name: [PERSON_NAME]" at bounding box center [150, 132] width 279 height 8
copy p "[PERSON_NAME]"
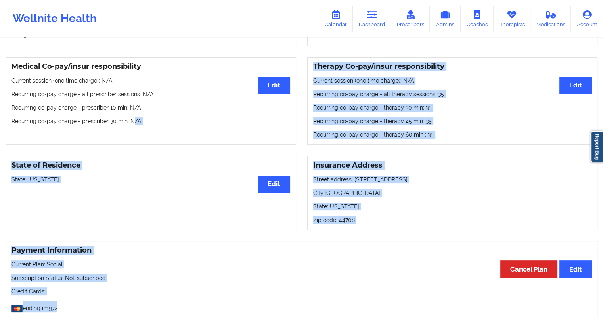
click at [130, 245] on div "[PERSON_NAME] Social View Questionnaire Notes Personal Information Edit Delete …" at bounding box center [301, 221] width 603 height 886
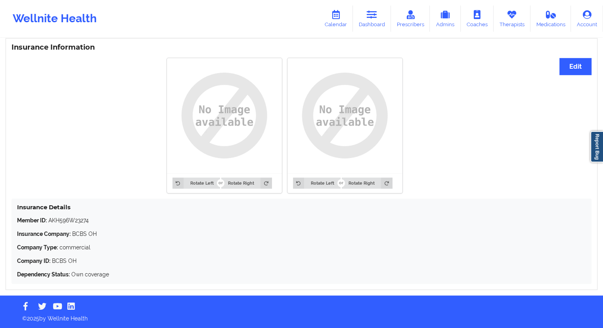
click at [169, 198] on div "Insurance Details Member ID: AKH596W23274 Insurance Company: BCBS OH Company Ty…" at bounding box center [301, 240] width 580 height 85
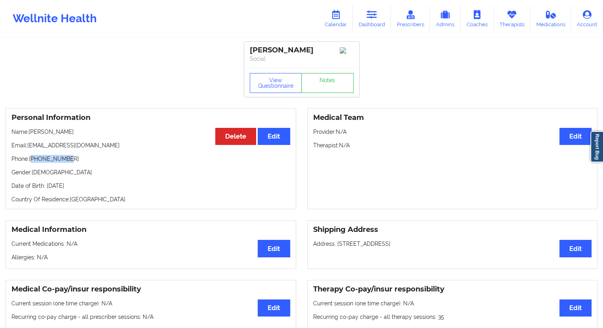
drag, startPoint x: 85, startPoint y: 156, endPoint x: 32, endPoint y: 163, distance: 53.9
click at [32, 163] on div "Personal Information Edit Delete Name: [PERSON_NAME] Email: [EMAIL_ADDRESS][DOM…" at bounding box center [151, 158] width 291 height 101
click at [41, 165] on div "Personal Information Edit Delete Name: [PERSON_NAME] Email: [EMAIL_ADDRESS][DOM…" at bounding box center [151, 158] width 291 height 101
drag, startPoint x: 72, startPoint y: 157, endPoint x: 32, endPoint y: 159, distance: 40.1
click at [30, 158] on p "Phone: [PHONE_NUMBER]" at bounding box center [150, 159] width 279 height 8
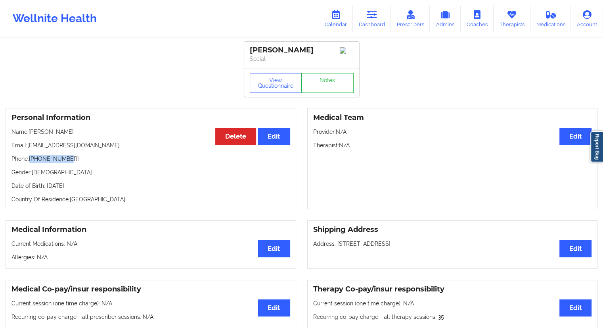
copy p "[PHONE_NUMBER]"
drag, startPoint x: 64, startPoint y: 135, endPoint x: 32, endPoint y: 134, distance: 31.7
click at [32, 134] on p "Name: [PERSON_NAME]" at bounding box center [150, 132] width 279 height 8
click at [50, 141] on div "Personal Information Edit Delete Name: [PERSON_NAME] Email: [EMAIL_ADDRESS][DOM…" at bounding box center [151, 158] width 291 height 101
drag, startPoint x: 71, startPoint y: 136, endPoint x: 29, endPoint y: 132, distance: 41.8
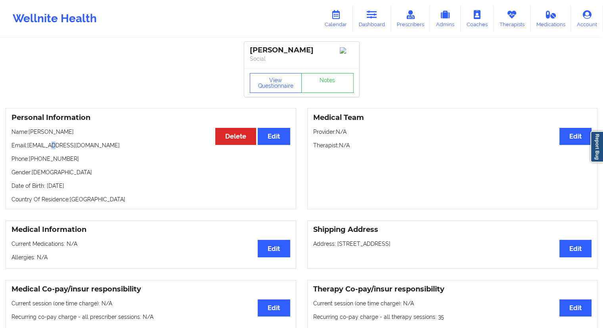
click at [29, 132] on p "Name: [PERSON_NAME]" at bounding box center [150, 132] width 279 height 8
copy p "[PERSON_NAME]"
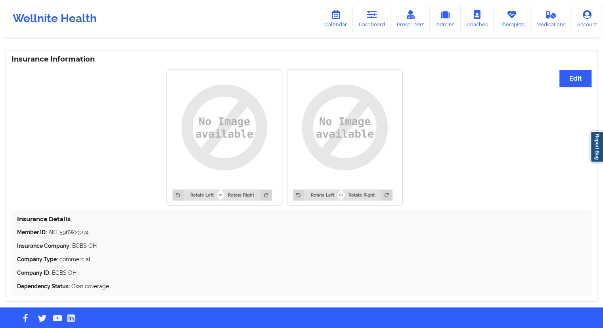
scroll to position [592, 0]
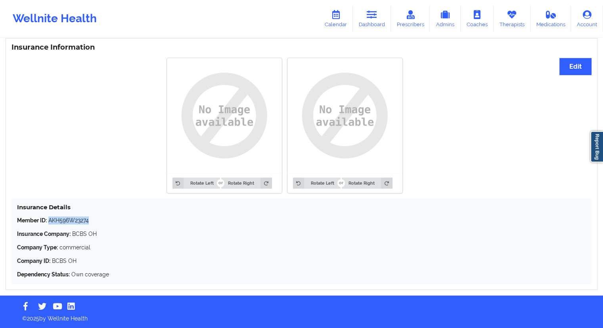
drag, startPoint x: 94, startPoint y: 217, endPoint x: 51, endPoint y: 219, distance: 42.9
click at [51, 219] on p "Member ID: AKH596W23274" at bounding box center [301, 220] width 569 height 8
click at [71, 227] on div "Member ID: AKH596W23274 Insurance Company: BCBS OH Company Type: commercial Com…" at bounding box center [301, 247] width 569 height 62
drag, startPoint x: 91, startPoint y: 220, endPoint x: 51, endPoint y: 220, distance: 40.0
click at [51, 220] on p "Member ID: AKH596W23274" at bounding box center [301, 220] width 569 height 8
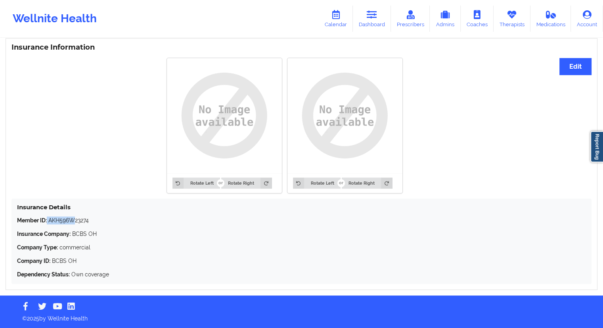
drag, startPoint x: 47, startPoint y: 217, endPoint x: 75, endPoint y: 220, distance: 28.4
click at [75, 220] on p "Member ID: AKH596W23274" at bounding box center [301, 220] width 569 height 8
click at [85, 225] on div "Member ID: AKH596W23274 Insurance Company: BCBS OH Company Type: commercial Com…" at bounding box center [301, 247] width 569 height 62
drag, startPoint x: 94, startPoint y: 221, endPoint x: 49, endPoint y: 219, distance: 45.2
click at [49, 219] on p "Member ID: AKH596W23274" at bounding box center [301, 220] width 569 height 8
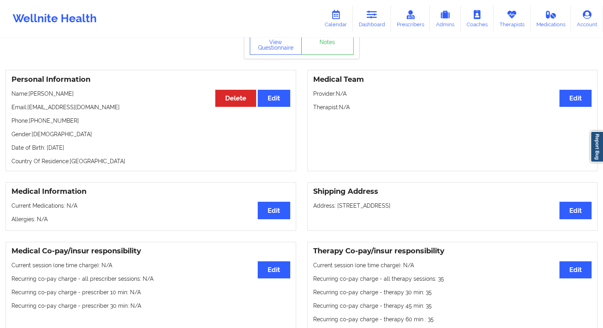
scroll to position [37, 0]
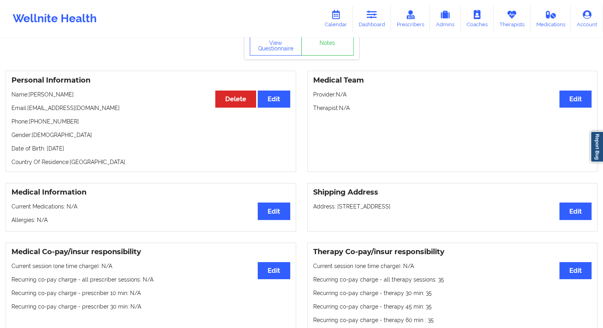
drag, startPoint x: 97, startPoint y: 147, endPoint x: 86, endPoint y: 149, distance: 11.4
click at [86, 149] on p "Date of Birth: [DEMOGRAPHIC_DATA]" at bounding box center [150, 148] width 279 height 8
drag, startPoint x: 82, startPoint y: 123, endPoint x: 29, endPoint y: 122, distance: 53.9
click at [29, 122] on p "Phone: [PHONE_NUMBER]" at bounding box center [150, 121] width 279 height 8
drag, startPoint x: 72, startPoint y: 92, endPoint x: 27, endPoint y: 94, distance: 44.8
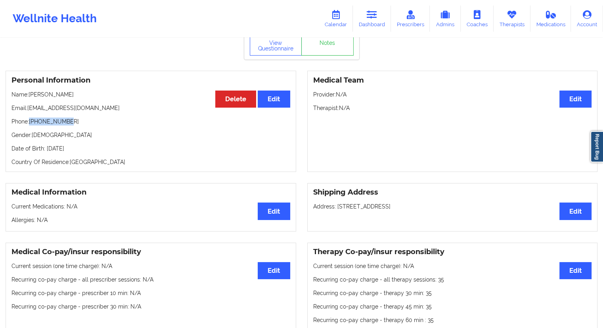
click at [27, 94] on p "Name: [PERSON_NAME]" at bounding box center [150, 94] width 279 height 8
click at [343, 21] on link "Calendar" at bounding box center [336, 19] width 34 height 26
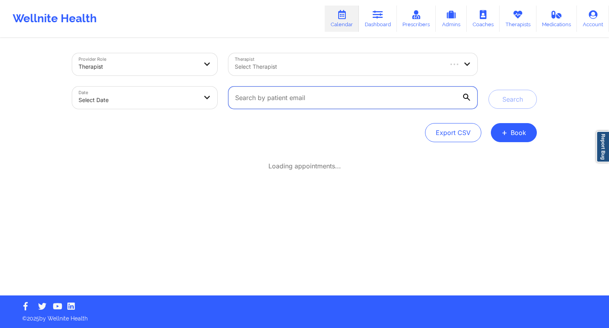
click at [296, 99] on input "text" at bounding box center [352, 97] width 249 height 22
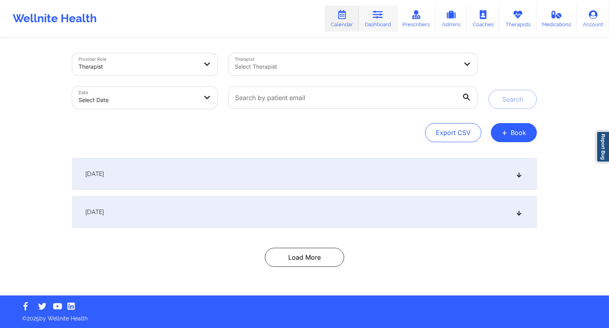
click at [379, 24] on link "Dashboard" at bounding box center [378, 19] width 38 height 26
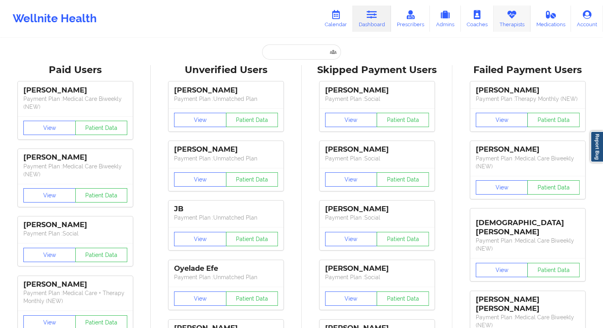
click at [506, 23] on link "Therapists" at bounding box center [512, 19] width 37 height 26
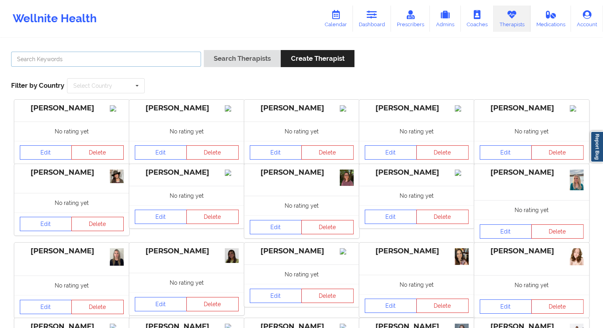
click at [48, 63] on input "text" at bounding box center [106, 59] width 190 height 15
paste input "[PERSON_NAME]"
type input "[PERSON_NAME]"
click at [236, 62] on button "Search Therapists" at bounding box center [242, 58] width 77 height 17
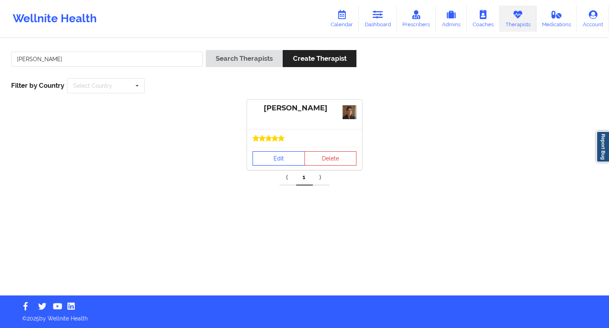
click at [264, 162] on link "Edit" at bounding box center [279, 158] width 52 height 14
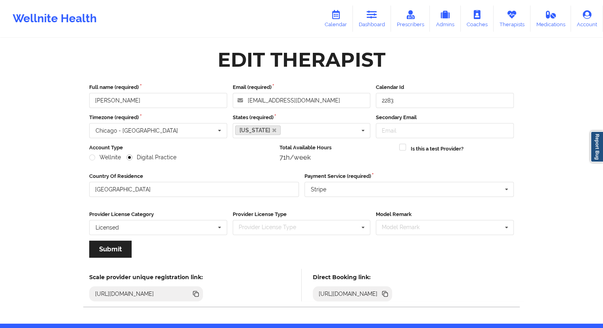
click at [393, 297] on div "[URL][DOMAIN_NAME]" at bounding box center [353, 293] width 80 height 15
click at [387, 291] on icon at bounding box center [385, 293] width 4 height 4
click at [206, 11] on div "Wellnite Health Calendar Dashboard Prescribers Admins Coaches Therapists Medica…" at bounding box center [301, 19] width 603 height 32
click at [508, 24] on link "Therapists" at bounding box center [512, 19] width 37 height 26
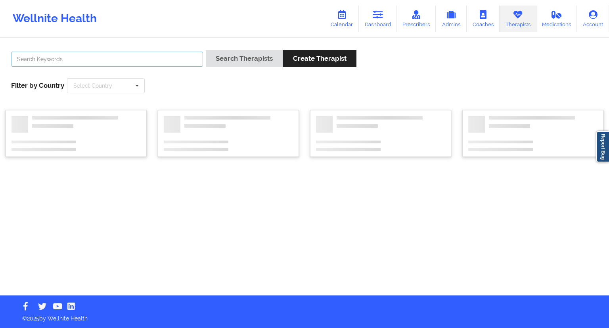
click at [49, 62] on input "text" at bounding box center [107, 59] width 192 height 15
paste input "[PERSON_NAME]"
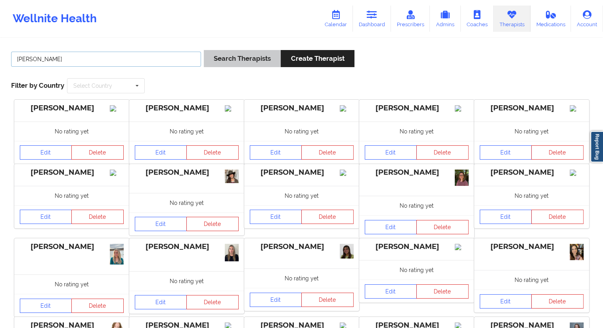
type input "[PERSON_NAME]"
click at [235, 58] on button "Search Therapists" at bounding box center [242, 58] width 77 height 17
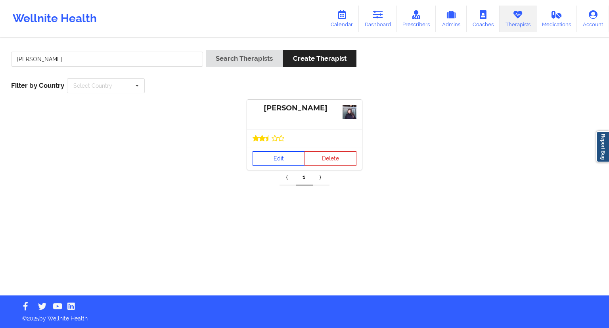
click at [263, 151] on link "Edit" at bounding box center [279, 158] width 52 height 14
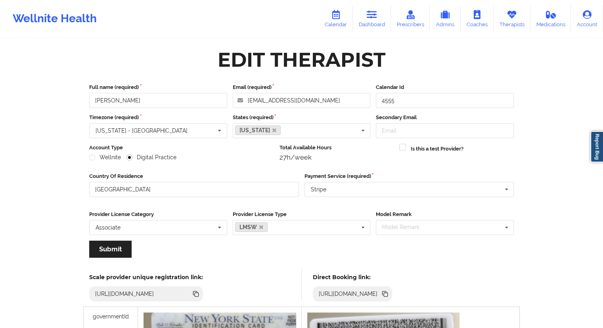
click at [388, 293] on icon at bounding box center [386, 294] width 4 height 4
drag, startPoint x: 49, startPoint y: 72, endPoint x: 59, endPoint y: 72, distance: 9.9
click at [49, 72] on div "Wellnite Health Calendar Dashboard Prescribers Admins Coaches Therapists Medica…" at bounding box center [301, 292] width 603 height 585
click at [517, 24] on link "Therapists" at bounding box center [512, 19] width 37 height 26
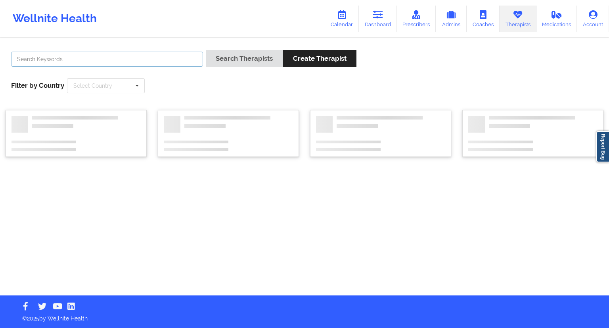
click at [109, 56] on input "text" at bounding box center [107, 59] width 192 height 15
paste input "[PERSON_NAME]"
type input "[PERSON_NAME]"
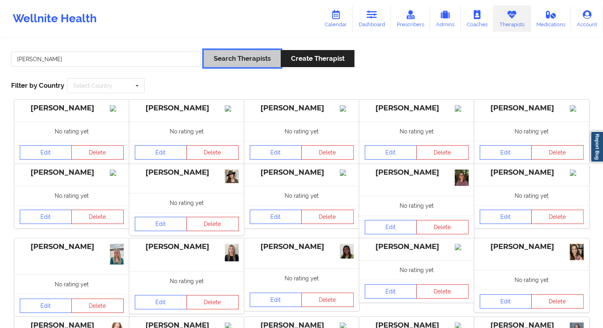
click at [222, 63] on button "Search Therapists" at bounding box center [242, 58] width 77 height 17
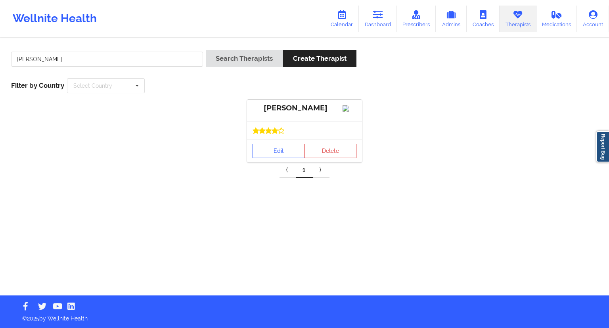
click at [262, 156] on link "Edit" at bounding box center [279, 151] width 52 height 14
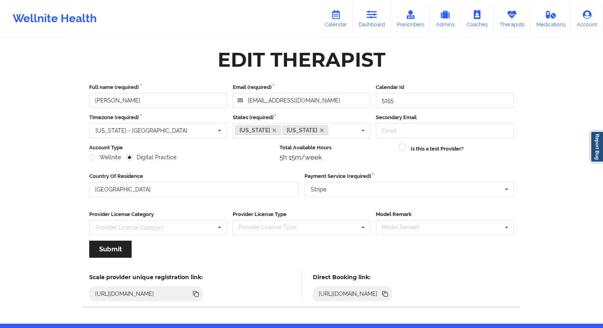
drag, startPoint x: 507, startPoint y: 293, endPoint x: 511, endPoint y: 294, distance: 4.4
click at [393, 293] on div "[URL][DOMAIN_NAME]" at bounding box center [353, 293] width 80 height 15
click at [388, 294] on icon at bounding box center [386, 294] width 4 height 4
drag, startPoint x: 222, startPoint y: 14, endPoint x: 222, endPoint y: 0, distance: 13.5
click at [222, 14] on div "Wellnite Health Calendar Dashboard Prescribers Admins Coaches Therapists Medica…" at bounding box center [301, 19] width 603 height 32
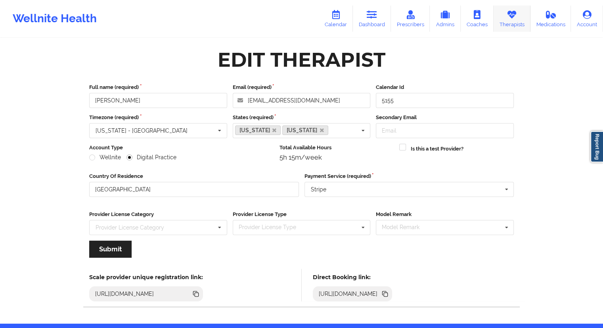
click at [512, 10] on icon at bounding box center [512, 14] width 10 height 9
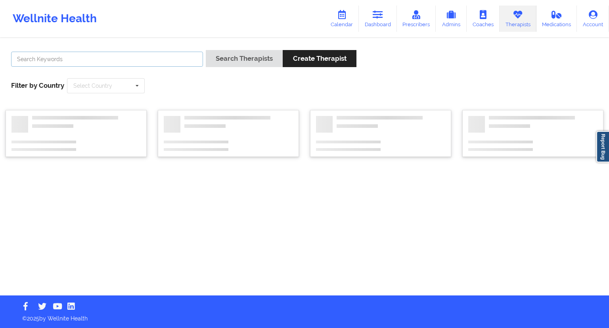
click at [121, 57] on input "text" at bounding box center [107, 59] width 192 height 15
paste input "[PERSON_NAME]"
type input "[PERSON_NAME]"
click at [209, 64] on button "Search Therapists" at bounding box center [244, 58] width 77 height 17
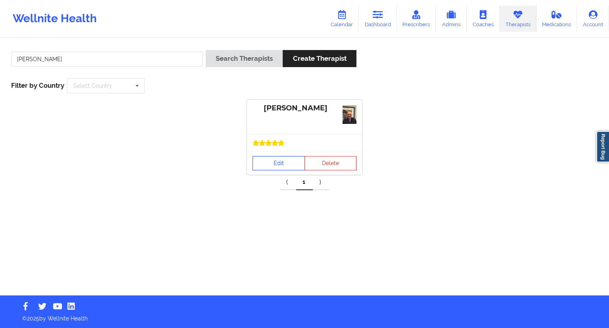
click at [284, 156] on link "Edit" at bounding box center [279, 163] width 52 height 14
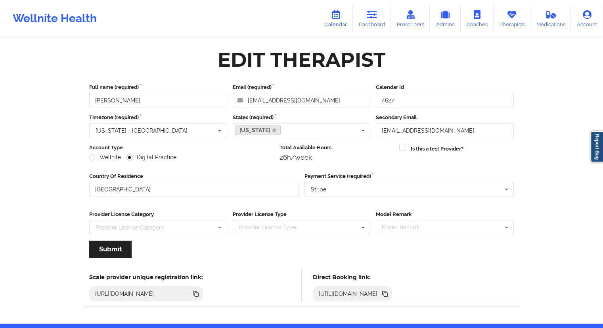
click at [389, 289] on icon at bounding box center [385, 293] width 9 height 9
click at [69, 140] on div "Wellnite Health Calendar Dashboard Prescribers Admins Coaches Therapists Medica…" at bounding box center [301, 161] width 603 height 323
drag, startPoint x: 370, startPoint y: 25, endPoint x: 364, endPoint y: 24, distance: 6.0
click at [370, 25] on link "Dashboard" at bounding box center [372, 19] width 38 height 26
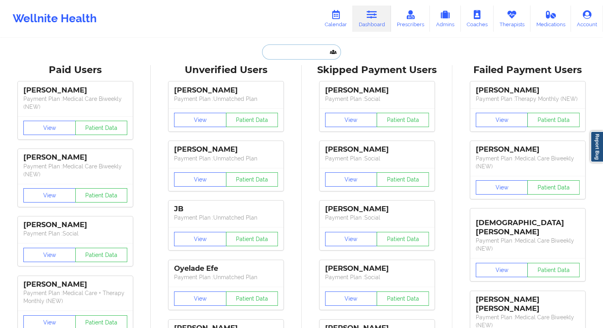
click at [274, 57] on input "text" at bounding box center [301, 51] width 79 height 15
paste input "[EMAIL_ADDRESS][DOMAIN_NAME]"
type input "[EMAIL_ADDRESS][DOMAIN_NAME]"
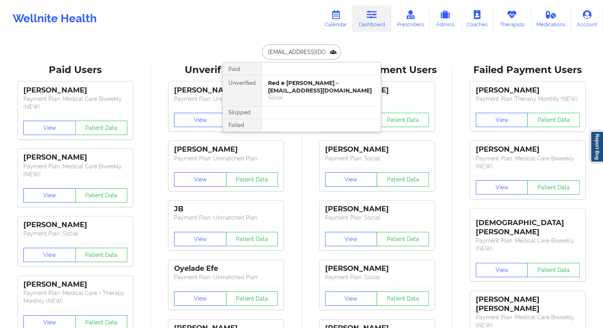
click at [288, 94] on div "Social" at bounding box center [321, 97] width 106 height 7
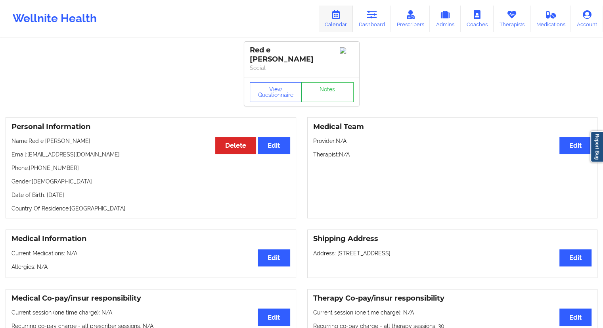
click at [339, 23] on link "Calendar" at bounding box center [336, 19] width 34 height 26
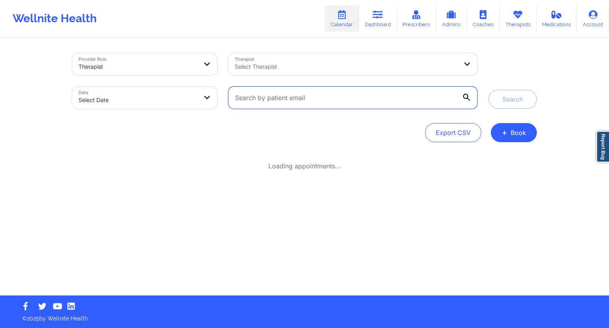
click at [316, 94] on input "text" at bounding box center [352, 97] width 249 height 22
paste input "[EMAIL_ADDRESS][DOMAIN_NAME]"
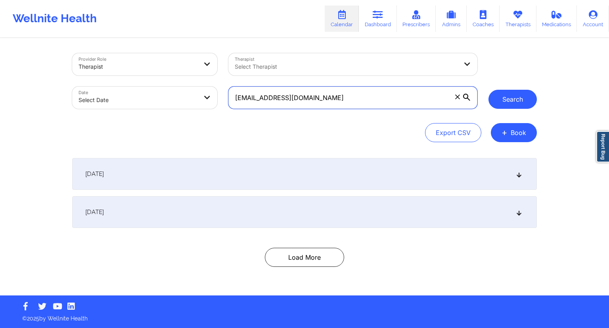
type input "[EMAIL_ADDRESS][DOMAIN_NAME]"
click at [504, 102] on button "Search" at bounding box center [512, 99] width 48 height 19
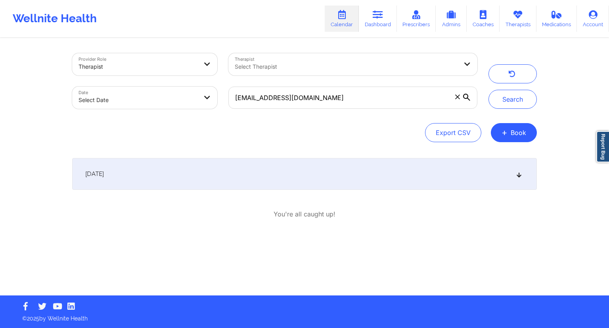
click at [206, 168] on div "[DATE]" at bounding box center [304, 174] width 465 height 32
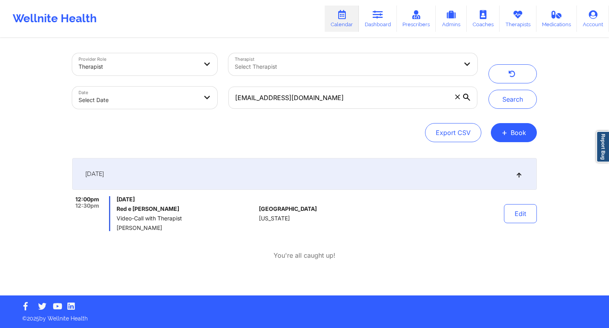
drag, startPoint x: 163, startPoint y: 229, endPoint x: 115, endPoint y: 228, distance: 47.6
click at [115, 228] on div "12:00pm 12:30pm [DATE] Red e [PERSON_NAME] Video-Call with Therapist [PERSON_NA…" at bounding box center [164, 213] width 184 height 35
drag, startPoint x: 316, startPoint y: 94, endPoint x: 231, endPoint y: 88, distance: 85.0
click at [231, 88] on input "[EMAIL_ADDRESS][DOMAIN_NAME]" at bounding box center [352, 97] width 249 height 22
click at [371, 25] on link "Dashboard" at bounding box center [378, 19] width 38 height 26
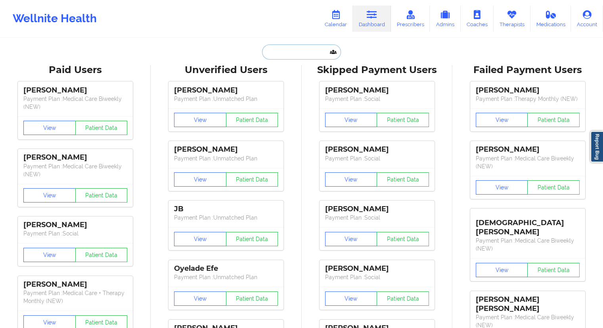
click at [268, 56] on input "text" at bounding box center [301, 51] width 79 height 15
paste input "[EMAIL_ADDRESS][DOMAIN_NAME]"
type input "[EMAIL_ADDRESS][DOMAIN_NAME]"
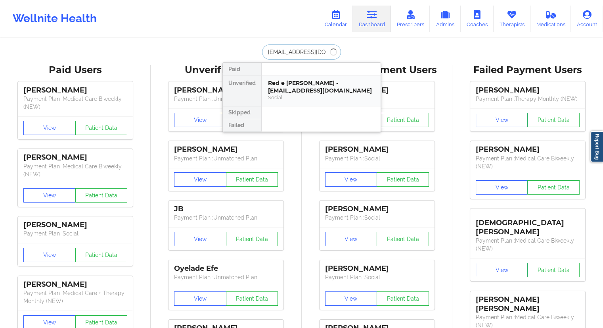
click at [283, 84] on div "Red e [PERSON_NAME] - [EMAIL_ADDRESS][DOMAIN_NAME]" at bounding box center [321, 86] width 106 height 15
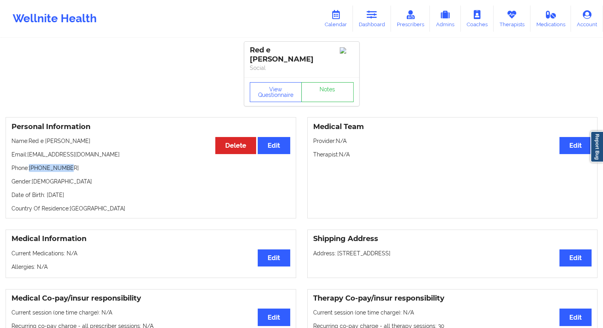
drag, startPoint x: 78, startPoint y: 158, endPoint x: 30, endPoint y: 160, distance: 47.6
click at [30, 164] on p "Phone: [PHONE_NUMBER]" at bounding box center [150, 168] width 279 height 8
drag, startPoint x: 73, startPoint y: 134, endPoint x: 28, endPoint y: 128, distance: 45.1
click at [28, 128] on div "Personal Information Edit Delete Name: Red e [PERSON_NAME] Email: [EMAIL_ADDRES…" at bounding box center [151, 167] width 291 height 101
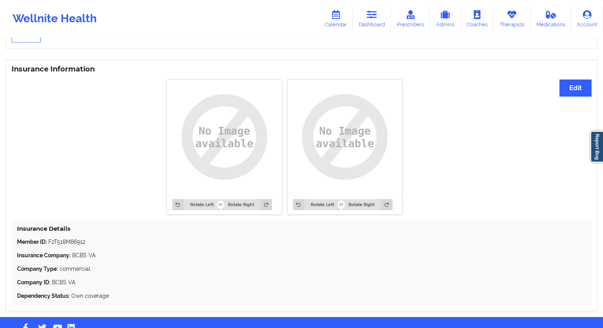
scroll to position [592, 0]
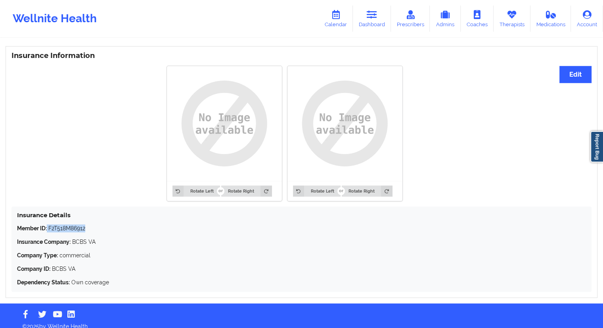
drag, startPoint x: 94, startPoint y: 218, endPoint x: 48, endPoint y: 217, distance: 46.8
click at [48, 224] on p "Member ID: F2T518M86912" at bounding box center [301, 228] width 569 height 8
click at [85, 225] on div "Member ID: F2T518M86912 Insurance Company: BCBS VA Company Type: commercial Com…" at bounding box center [301, 255] width 569 height 62
drag, startPoint x: 87, startPoint y: 221, endPoint x: 49, endPoint y: 220, distance: 38.1
click at [49, 224] on p "Member ID: F2T518M86912" at bounding box center [301, 228] width 569 height 8
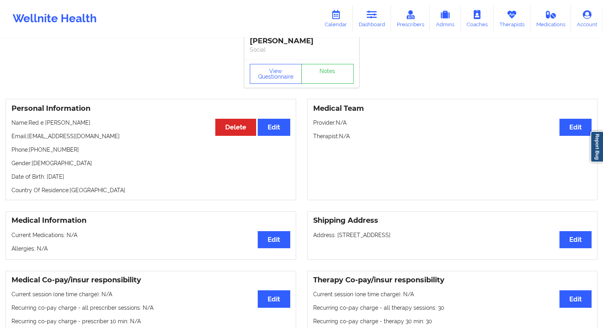
scroll to position [0, 0]
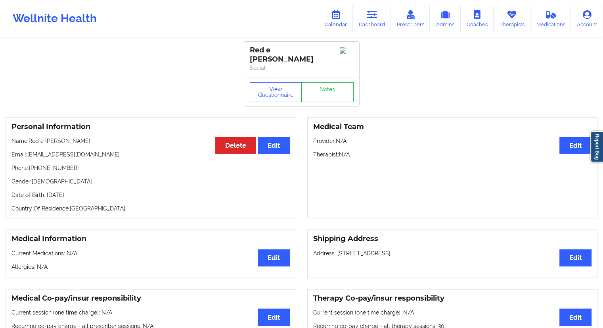
drag, startPoint x: 95, startPoint y: 186, endPoint x: 75, endPoint y: 188, distance: 20.3
click at [75, 191] on p "Date of Birth: [DEMOGRAPHIC_DATA]" at bounding box center [150, 195] width 279 height 8
drag, startPoint x: 71, startPoint y: 158, endPoint x: 30, endPoint y: 161, distance: 41.4
click at [30, 164] on p "Phone: [PHONE_NUMBER]" at bounding box center [150, 168] width 279 height 8
drag, startPoint x: 82, startPoint y: 147, endPoint x: 27, endPoint y: 145, distance: 55.1
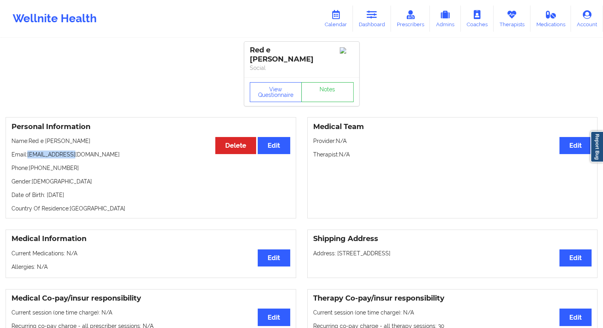
click at [27, 150] on p "Email: [EMAIL_ADDRESS][DOMAIN_NAME]" at bounding box center [150, 154] width 279 height 8
click at [341, 15] on icon at bounding box center [336, 14] width 10 height 9
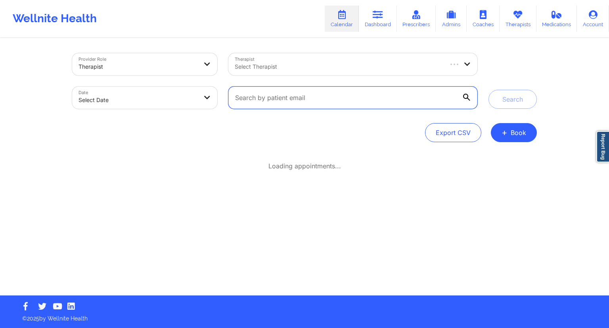
click at [246, 97] on input "text" at bounding box center [352, 97] width 249 height 22
paste input "[EMAIL_ADDRESS][DOMAIN_NAME]"
type input "[EMAIL_ADDRESS][DOMAIN_NAME]"
click at [487, 101] on div "Search" at bounding box center [512, 81] width 59 height 56
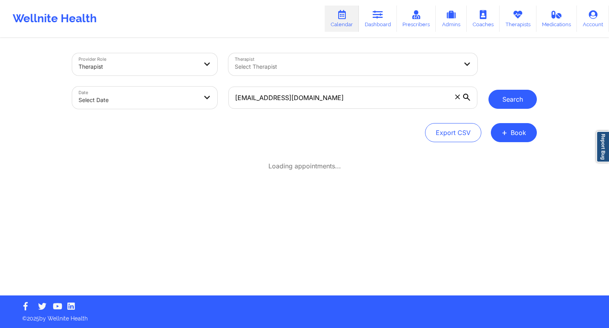
click at [489, 101] on button "Search" at bounding box center [512, 99] width 48 height 19
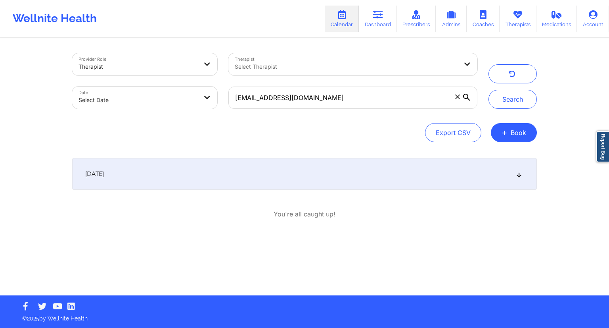
click at [172, 170] on div "[DATE]" at bounding box center [304, 174] width 465 height 32
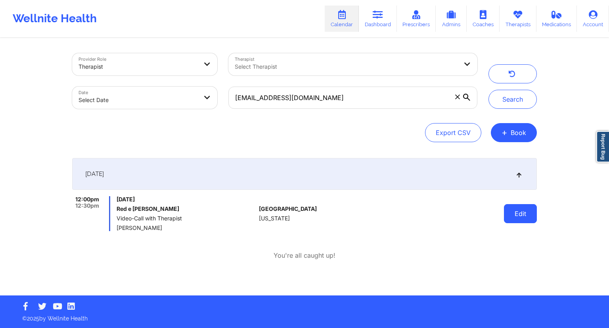
click at [513, 215] on button "Edit" at bounding box center [520, 213] width 33 height 19
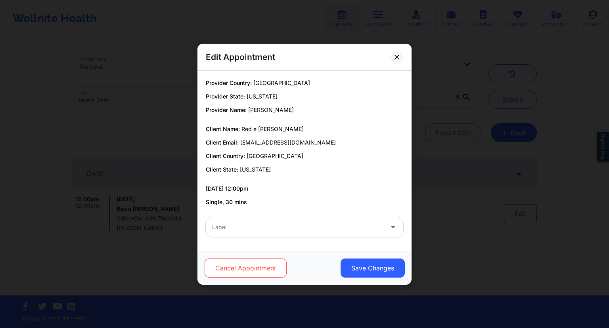
click at [236, 264] on button "Cancel Appointment" at bounding box center [246, 267] width 82 height 19
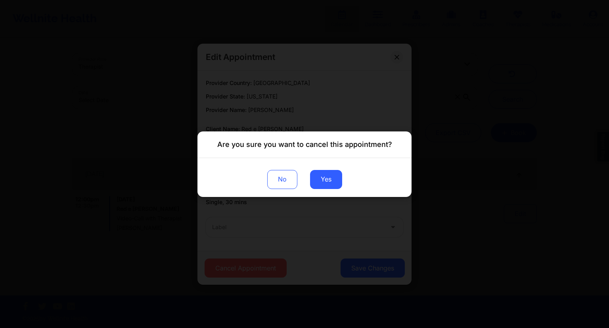
click at [320, 189] on div "No Yes" at bounding box center [304, 176] width 214 height 39
click at [324, 182] on button "Yes" at bounding box center [326, 178] width 32 height 19
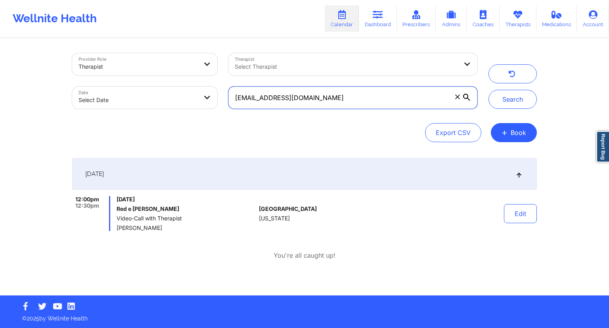
drag, startPoint x: 308, startPoint y: 95, endPoint x: 225, endPoint y: 91, distance: 82.5
click at [225, 91] on div "[EMAIL_ADDRESS][DOMAIN_NAME]" at bounding box center [353, 97] width 260 height 33
drag, startPoint x: 382, startPoint y: 11, endPoint x: 377, endPoint y: 17, distance: 8.1
click at [382, 11] on icon at bounding box center [378, 14] width 10 height 9
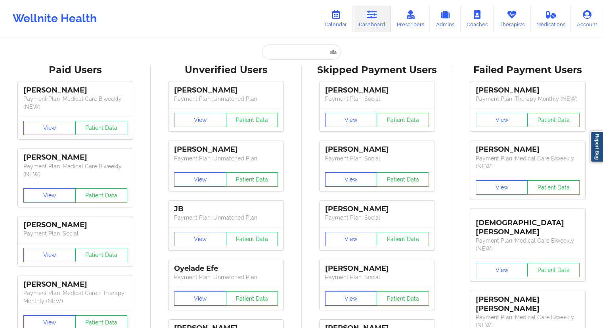
click at [275, 55] on input "text" at bounding box center [301, 51] width 79 height 15
paste input "[EMAIL_ADDRESS][DOMAIN_NAME]"
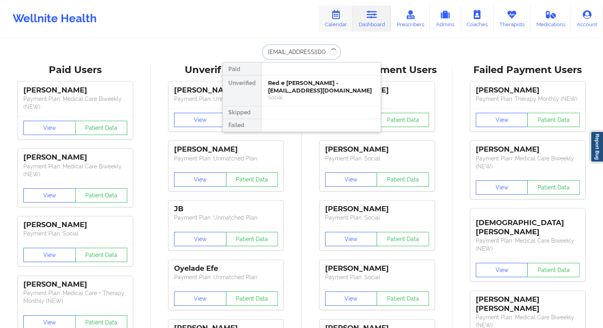
type input "[EMAIL_ADDRESS][DOMAIN_NAME]"
click at [335, 21] on link "Calendar" at bounding box center [336, 19] width 34 height 26
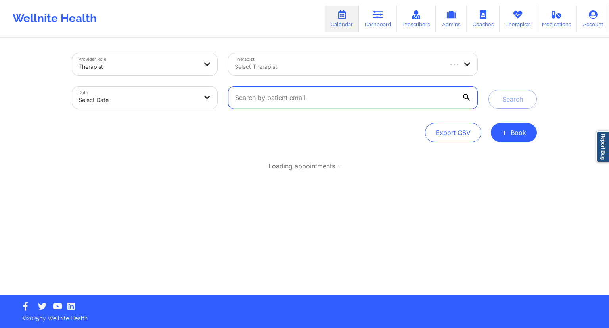
drag, startPoint x: 266, startPoint y: 108, endPoint x: 272, endPoint y: 107, distance: 6.1
click at [266, 108] on input "text" at bounding box center [352, 97] width 249 height 22
paste input "[EMAIL_ADDRESS][DOMAIN_NAME]"
type input "[EMAIL_ADDRESS][DOMAIN_NAME]"
click at [538, 105] on div "Search" at bounding box center [512, 81] width 59 height 56
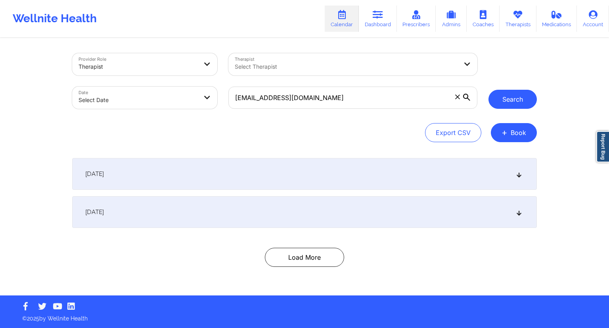
click at [522, 101] on button "Search" at bounding box center [512, 99] width 48 height 19
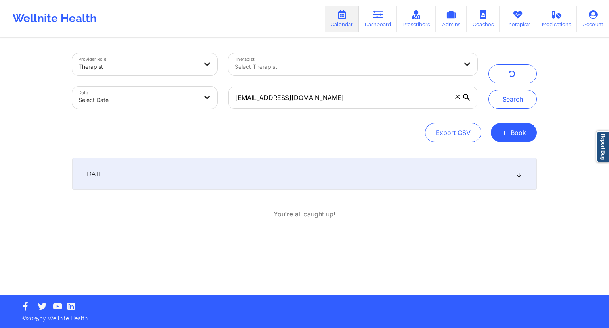
click at [218, 173] on div "[DATE]" at bounding box center [304, 174] width 465 height 32
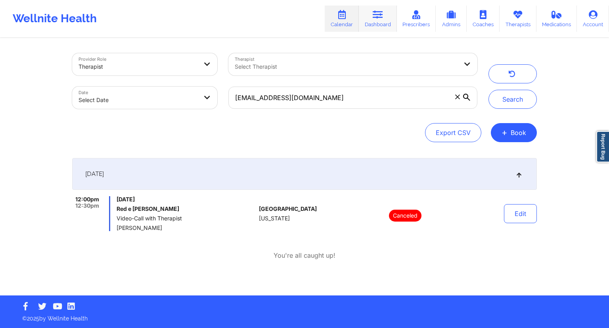
click at [393, 15] on link "Dashboard" at bounding box center [378, 19] width 38 height 26
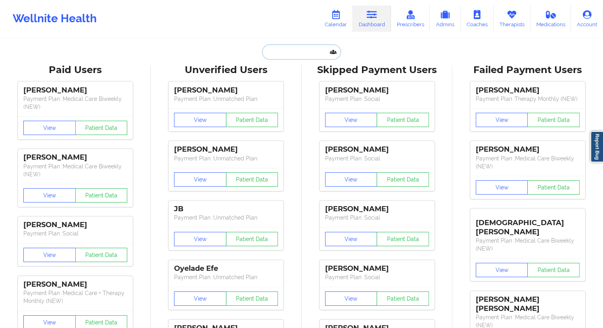
click at [314, 53] on input "text" at bounding box center [301, 51] width 79 height 15
paste input "[EMAIL_ADDRESS][DOMAIN_NAME]"
type input "[EMAIL_ADDRESS][DOMAIN_NAME]"
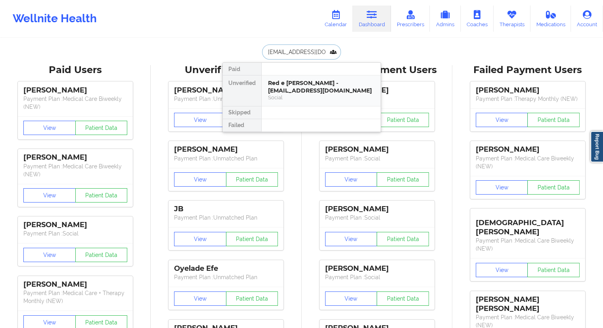
click at [273, 84] on div "Red e [PERSON_NAME] - [EMAIL_ADDRESS][DOMAIN_NAME]" at bounding box center [321, 86] width 106 height 15
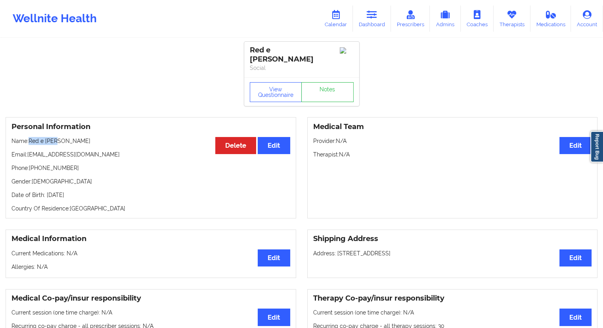
drag, startPoint x: 73, startPoint y: 130, endPoint x: 27, endPoint y: 128, distance: 45.6
click at [27, 128] on div "Personal Information Edit Delete Name: Red e [PERSON_NAME] Email: [EMAIL_ADDRES…" at bounding box center [151, 167] width 291 height 101
drag, startPoint x: 76, startPoint y: 167, endPoint x: 30, endPoint y: 163, distance: 45.8
click at [30, 163] on div "Personal Information Edit Delete Name: Red e [PERSON_NAME] Email: [EMAIL_ADDRES…" at bounding box center [151, 167] width 291 height 101
click at [37, 177] on p "Gender: [DEMOGRAPHIC_DATA]" at bounding box center [150, 181] width 279 height 8
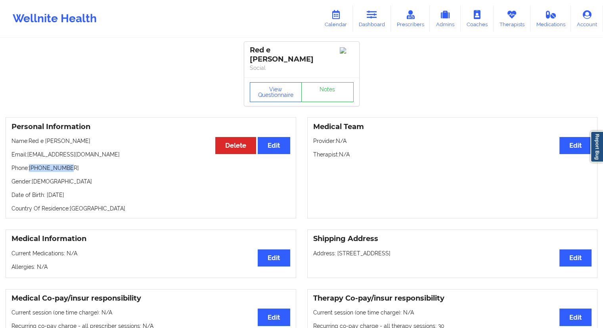
drag, startPoint x: 74, startPoint y: 160, endPoint x: 30, endPoint y: 159, distance: 44.0
click at [30, 164] on p "Phone: [PHONE_NUMBER]" at bounding box center [150, 168] width 279 height 8
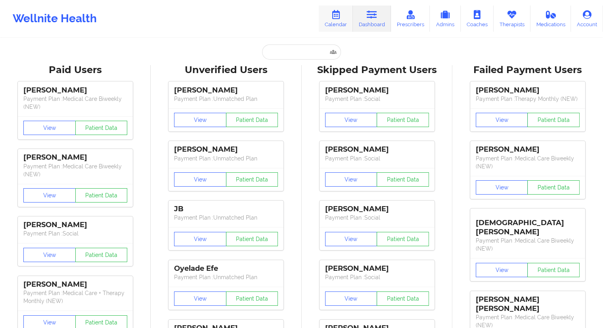
click at [343, 23] on link "Calendar" at bounding box center [336, 19] width 34 height 26
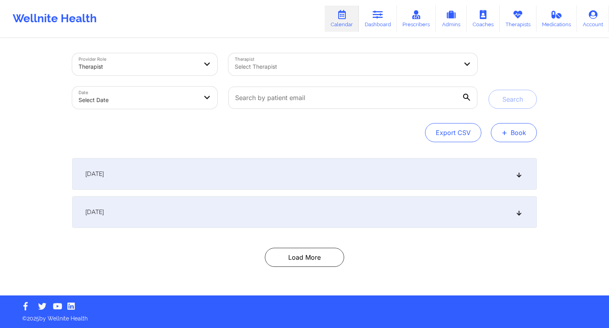
click at [515, 133] on button "+ Book" at bounding box center [514, 132] width 46 height 19
click at [492, 153] on button "Therapy Session" at bounding box center [500, 157] width 61 height 13
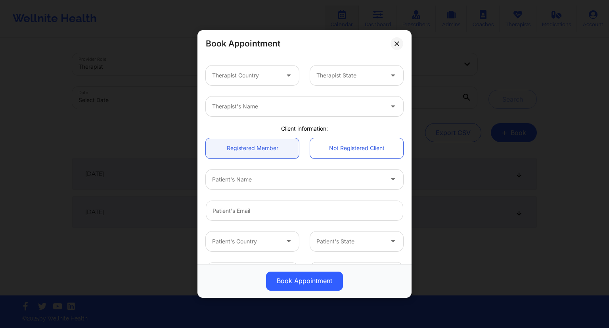
click at [274, 80] on div "Therapist Country" at bounding box center [243, 75] width 74 height 20
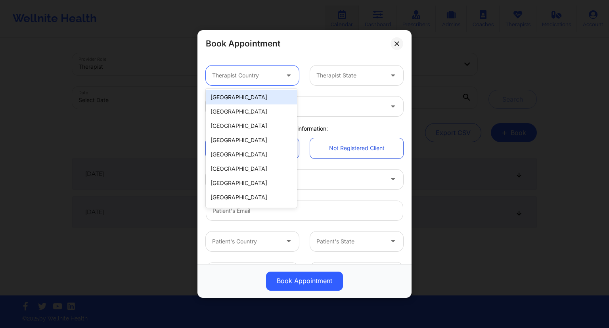
click at [240, 98] on div "[GEOGRAPHIC_DATA]" at bounding box center [251, 97] width 91 height 14
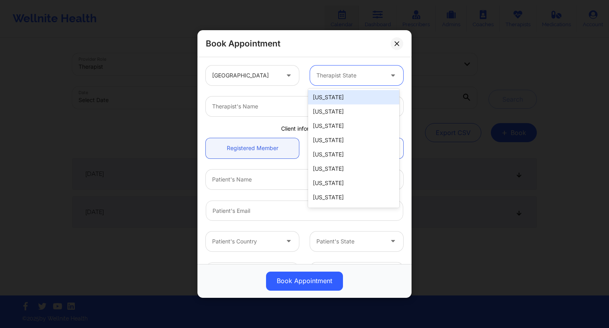
click at [335, 72] on div at bounding box center [349, 76] width 67 height 10
click at [335, 180] on div "[US_STATE]" at bounding box center [353, 183] width 91 height 14
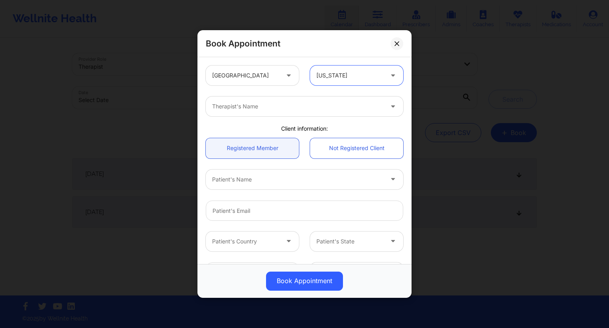
click at [264, 112] on div "Therapist's Name" at bounding box center [295, 106] width 178 height 20
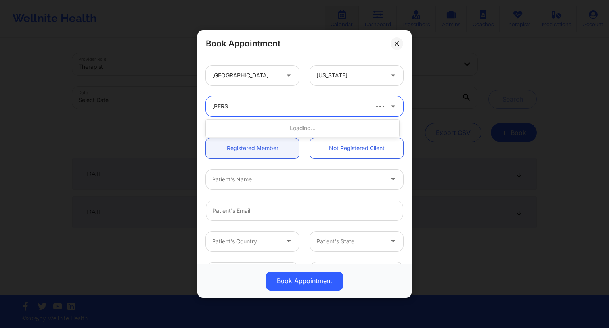
type input "[PERSON_NAME]"
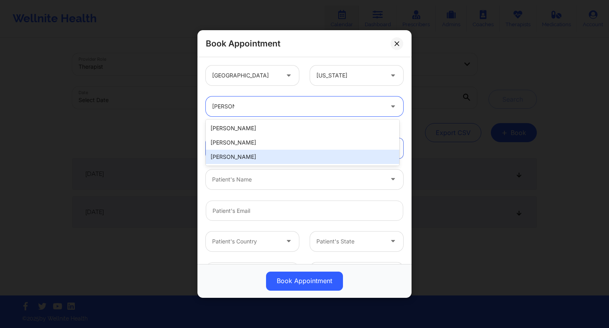
click at [251, 160] on div "[PERSON_NAME]" at bounding box center [302, 156] width 193 height 14
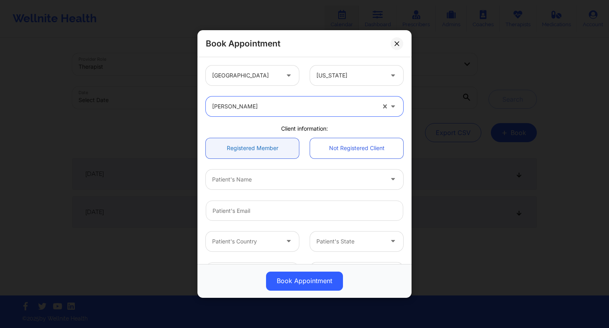
click at [263, 154] on link "Registered Member" at bounding box center [252, 148] width 93 height 20
click at [239, 180] on div at bounding box center [297, 179] width 171 height 10
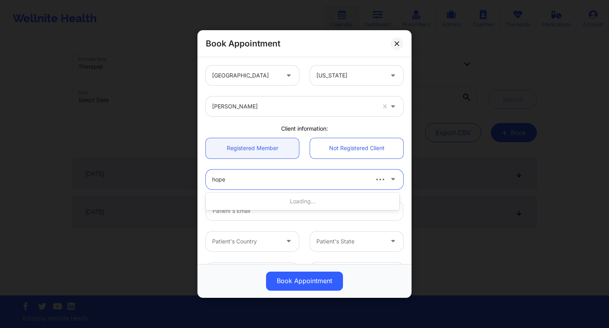
type input "hope"
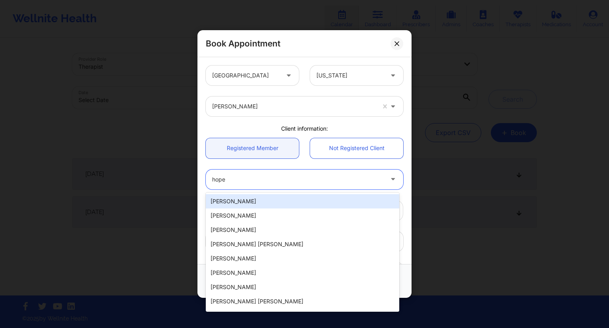
click at [224, 205] on div "[PERSON_NAME]" at bounding box center [302, 201] width 193 height 14
type input "[EMAIL_ADDRESS][DOMAIN_NAME]"
type input "[PHONE_NUMBER]"
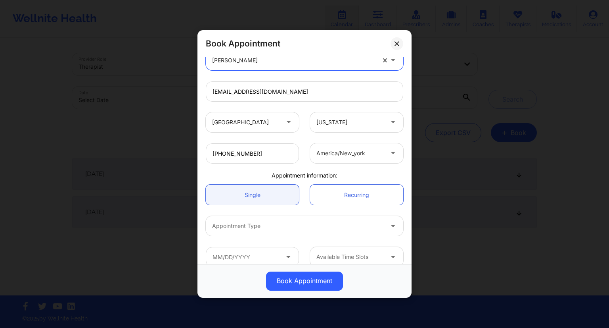
scroll to position [130, 0]
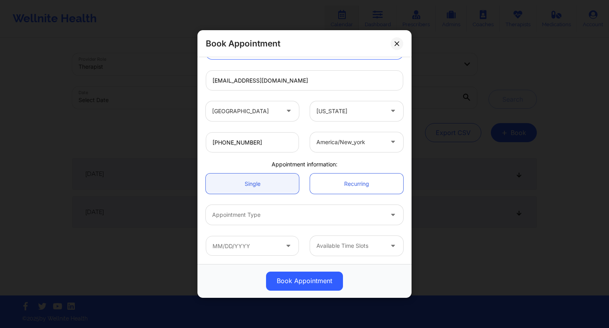
click at [281, 218] on div at bounding box center [297, 215] width 171 height 10
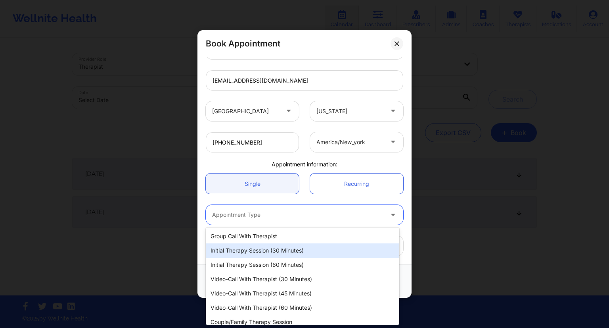
click at [259, 249] on div "Initial Therapy Session (30 minutes)" at bounding box center [302, 250] width 193 height 14
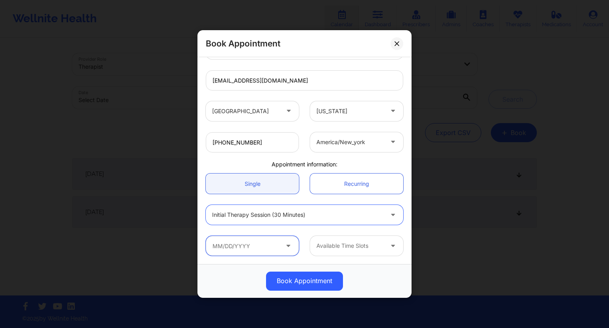
click at [267, 250] on input "text" at bounding box center [252, 246] width 93 height 20
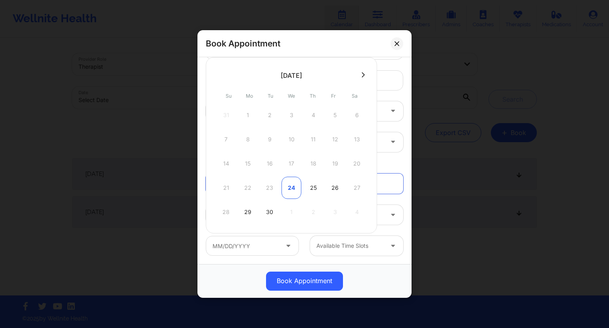
click at [293, 186] on div "24" at bounding box center [292, 187] width 20 height 22
type input "[DATE]"
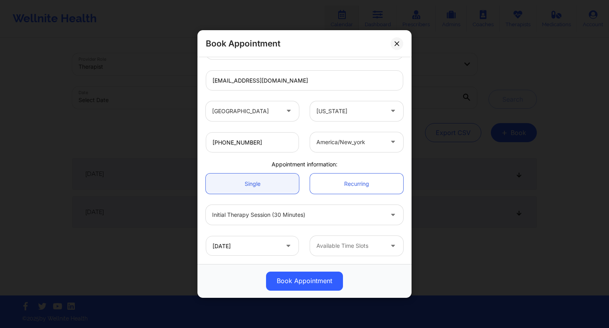
click at [354, 246] on div at bounding box center [349, 246] width 67 height 10
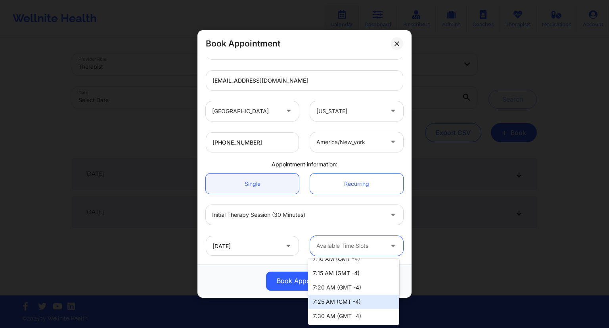
scroll to position [500, 0]
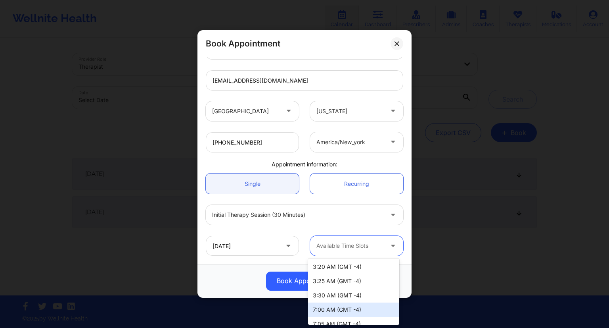
click at [328, 310] on div "7:00 AM (GMT -4)" at bounding box center [353, 309] width 91 height 14
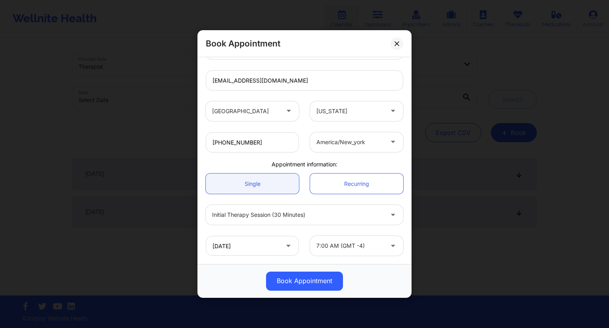
click at [313, 284] on button "Book Appointment" at bounding box center [304, 280] width 77 height 19
